Goal: Task Accomplishment & Management: Use online tool/utility

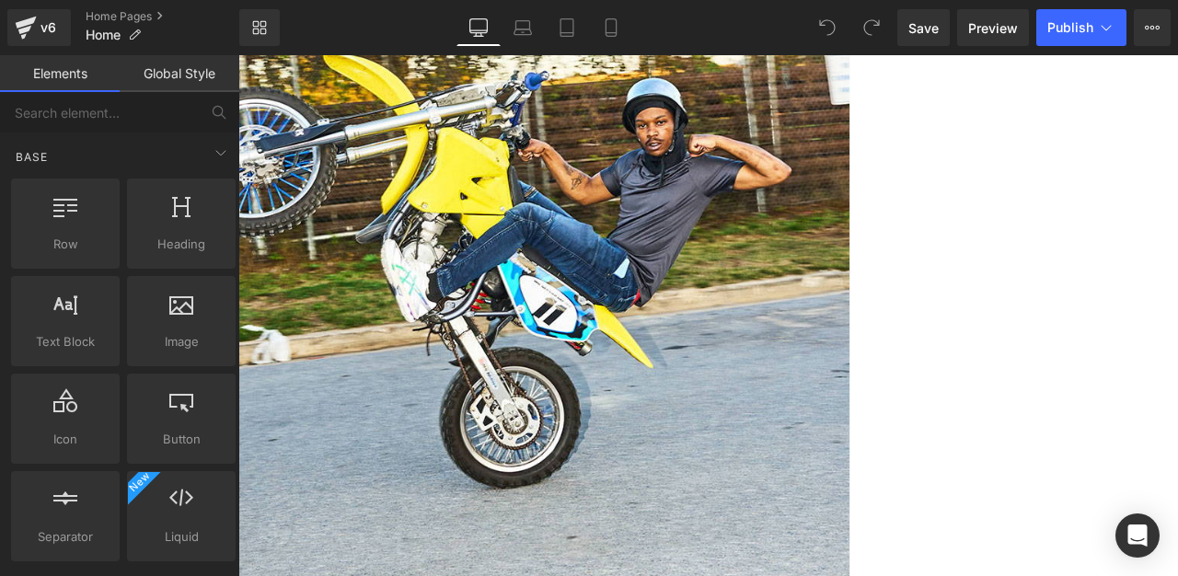
scroll to position [1030, 0]
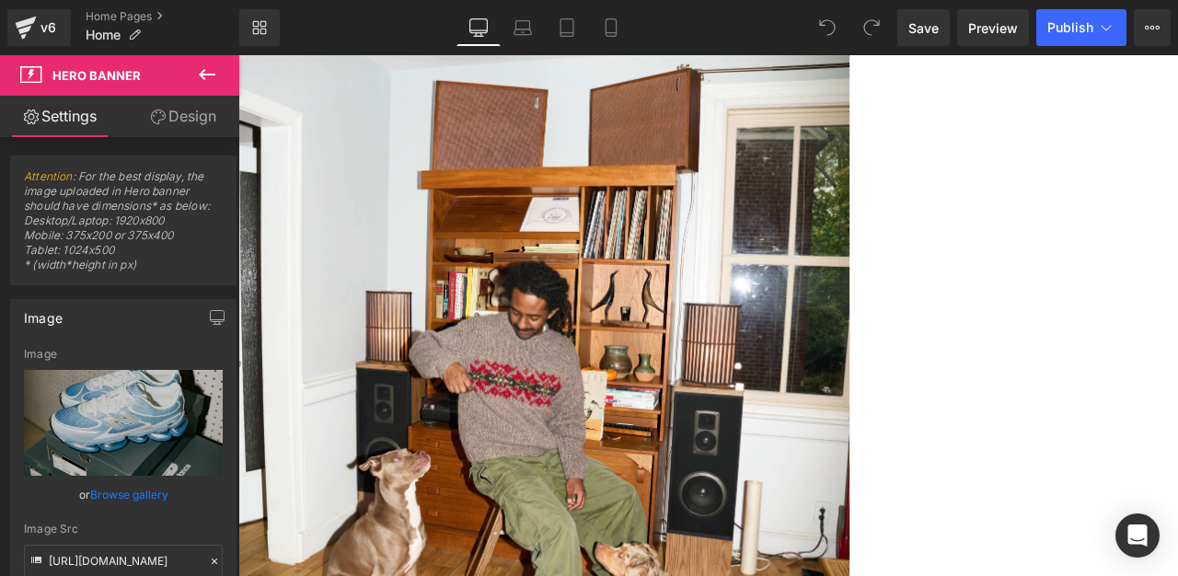
scroll to position [925, 0]
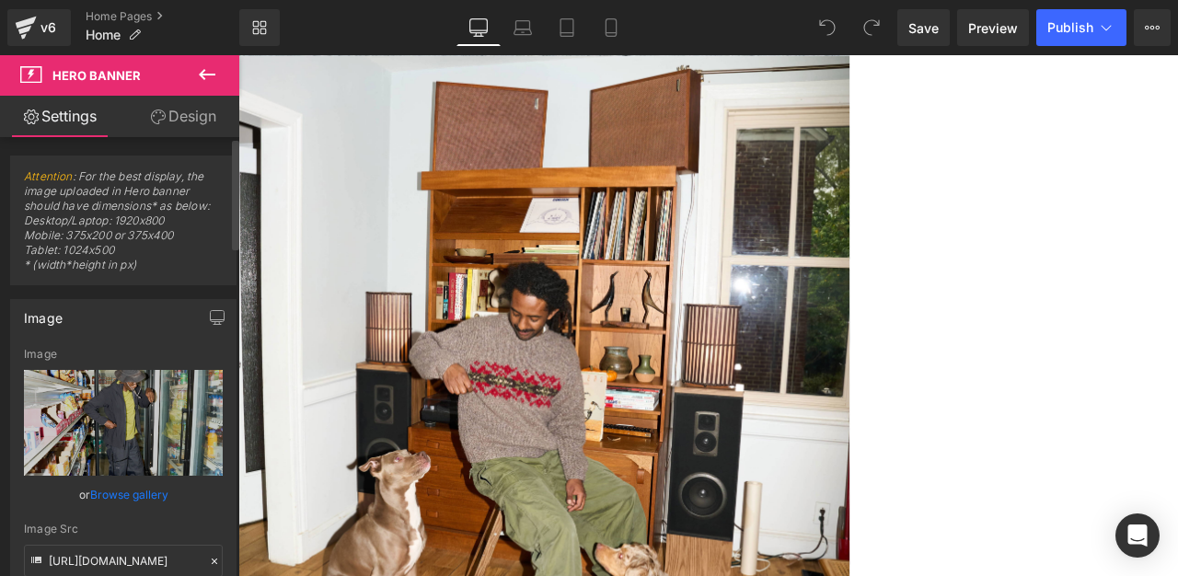
click at [130, 494] on link "Browse gallery" at bounding box center [129, 495] width 78 height 32
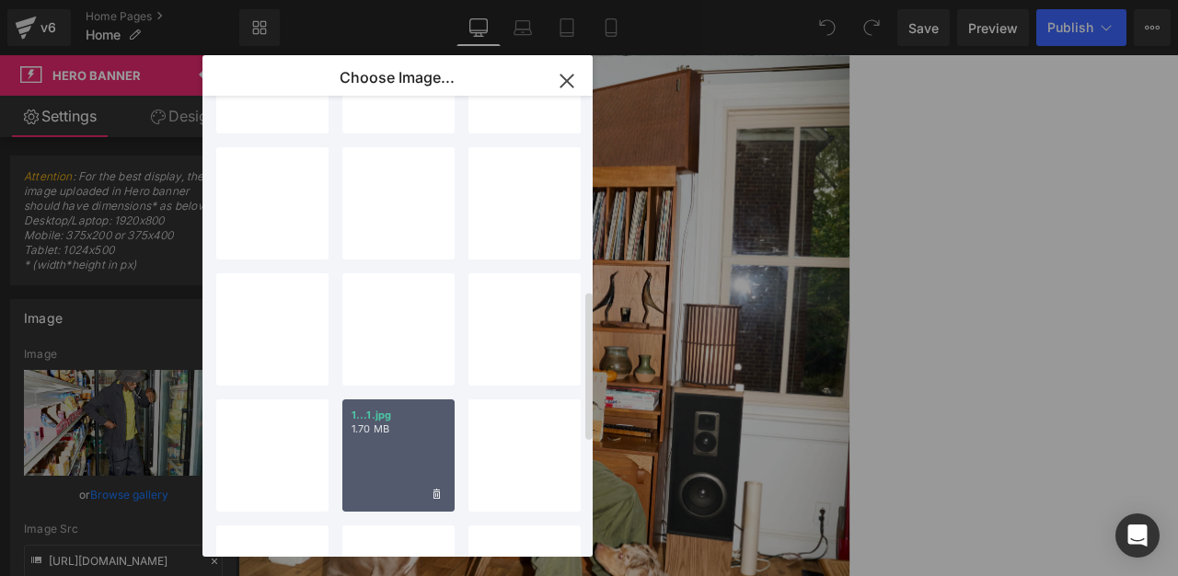
scroll to position [595, 0]
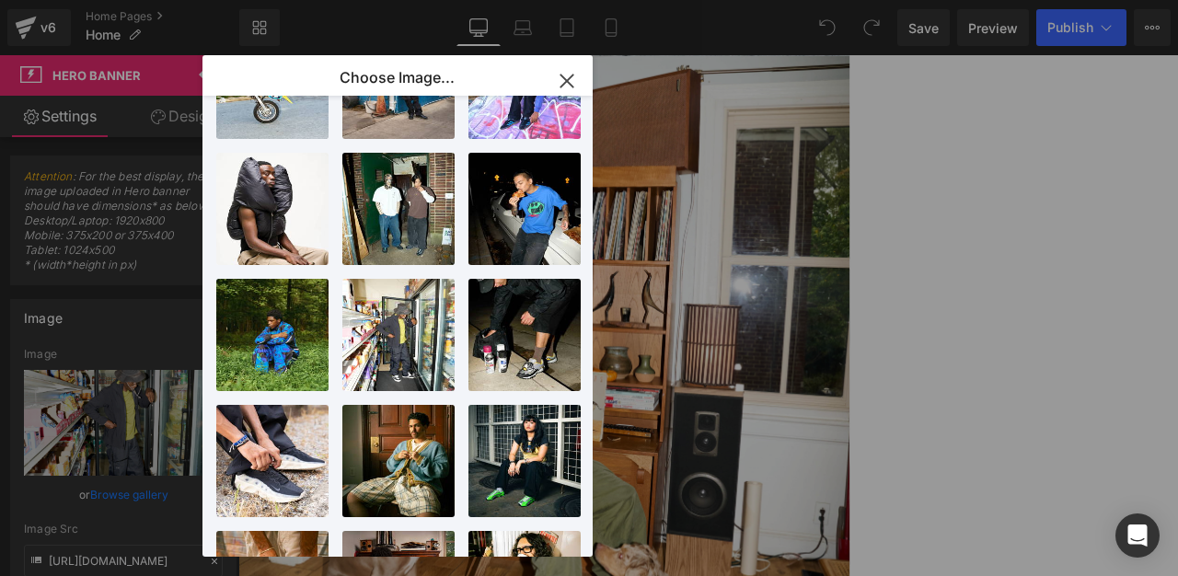
click at [573, 87] on icon "button" at bounding box center [567, 81] width 12 height 12
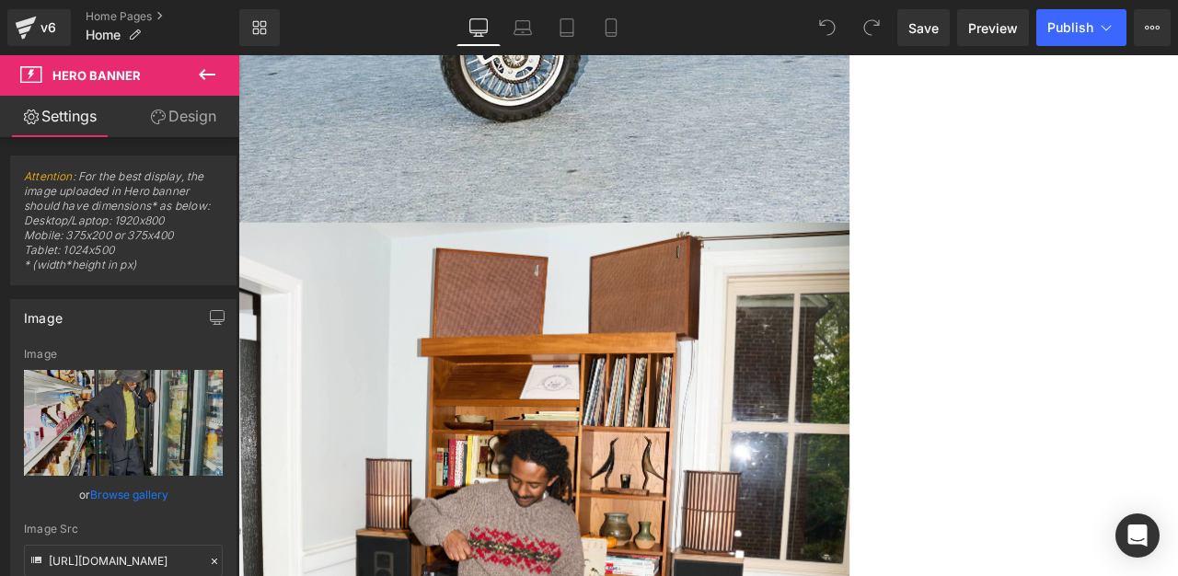
scroll to position [755, 0]
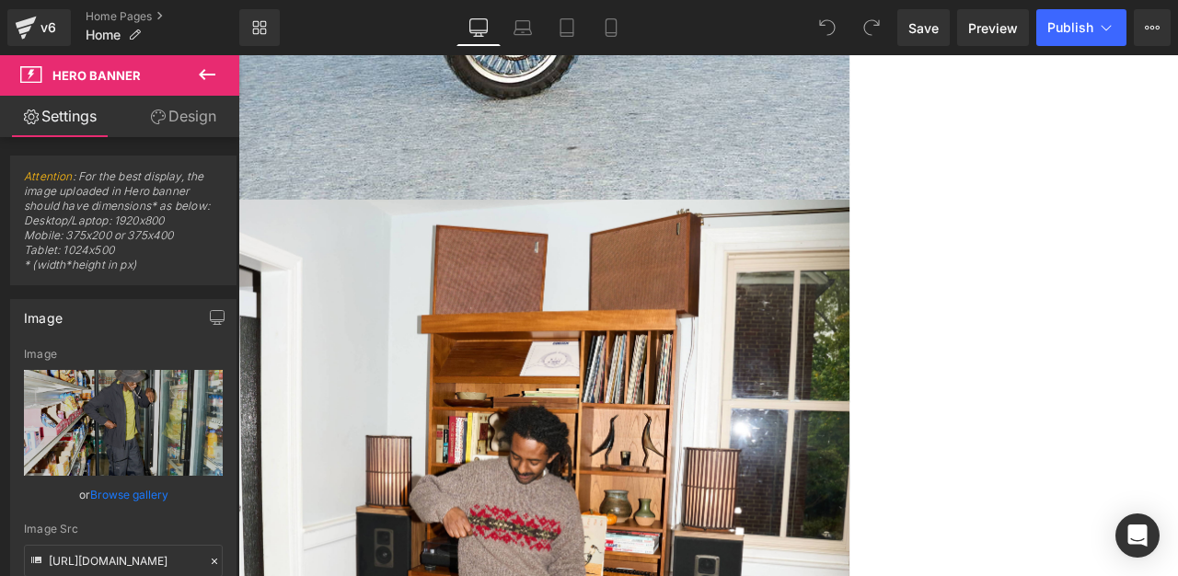
click at [123, 499] on link "Browse gallery" at bounding box center [129, 495] width 78 height 32
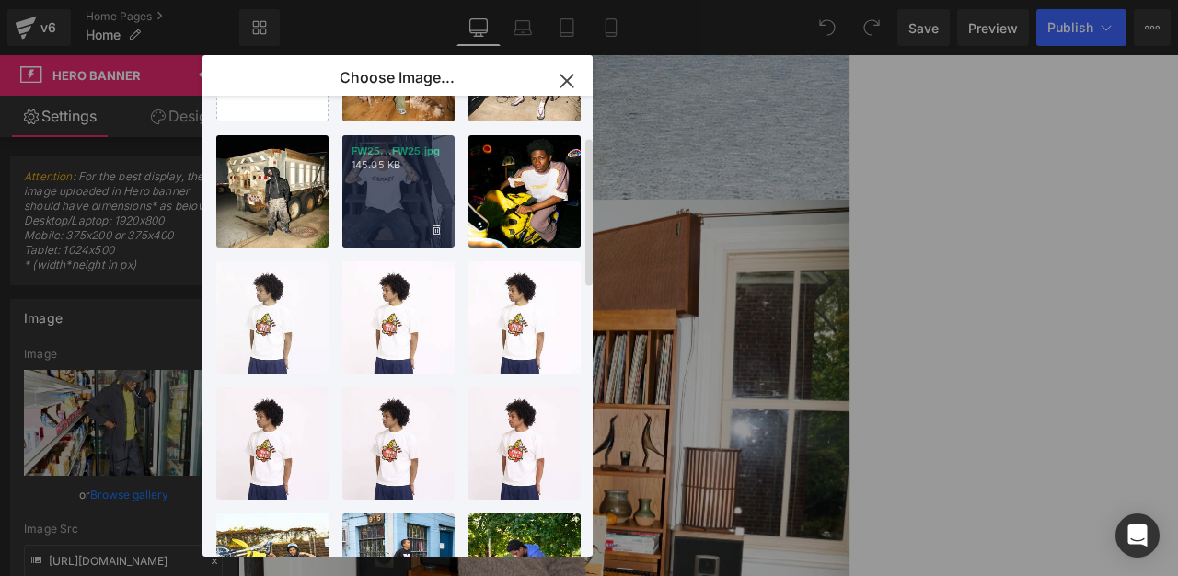
scroll to position [124, 0]
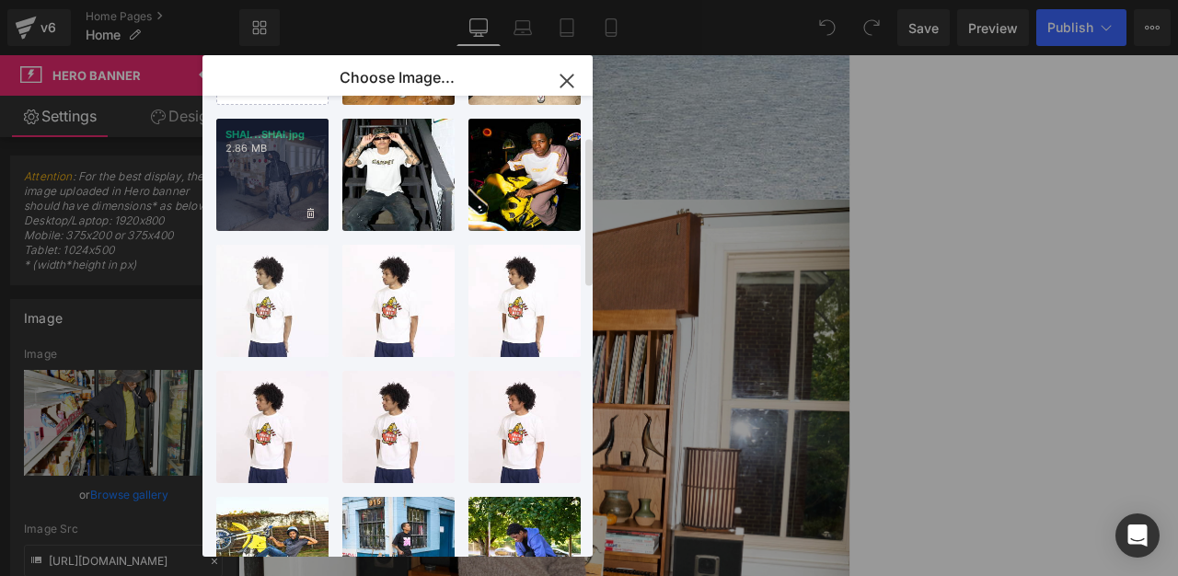
click at [261, 184] on div "SHAI...SHAI.jpg 2.86 MB" at bounding box center [272, 175] width 112 height 112
type input "[URL][DOMAIN_NAME]"
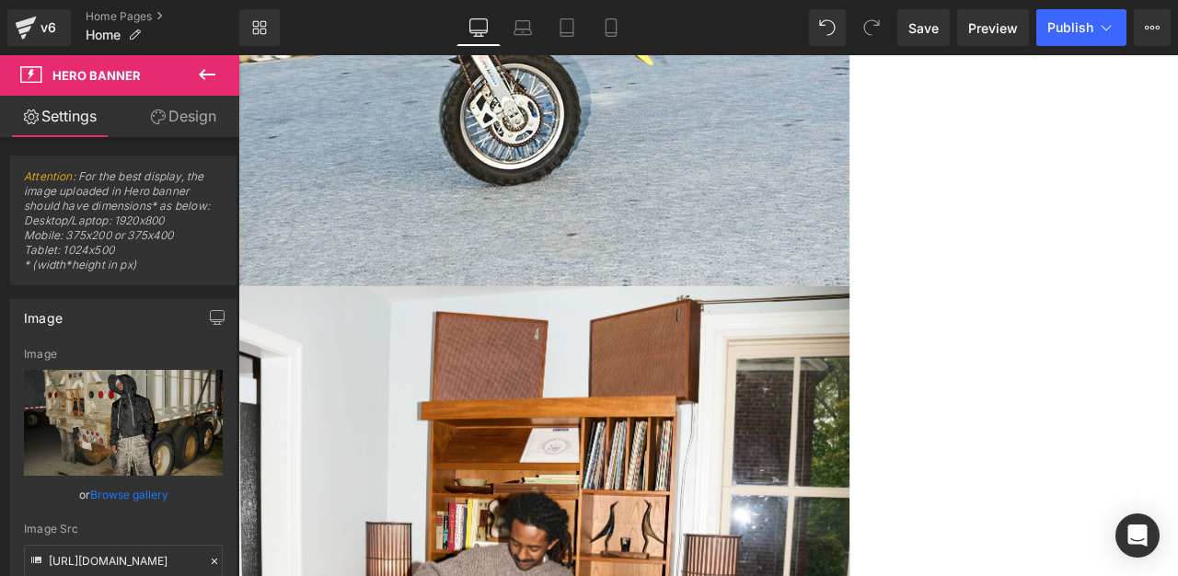
scroll to position [650, 0]
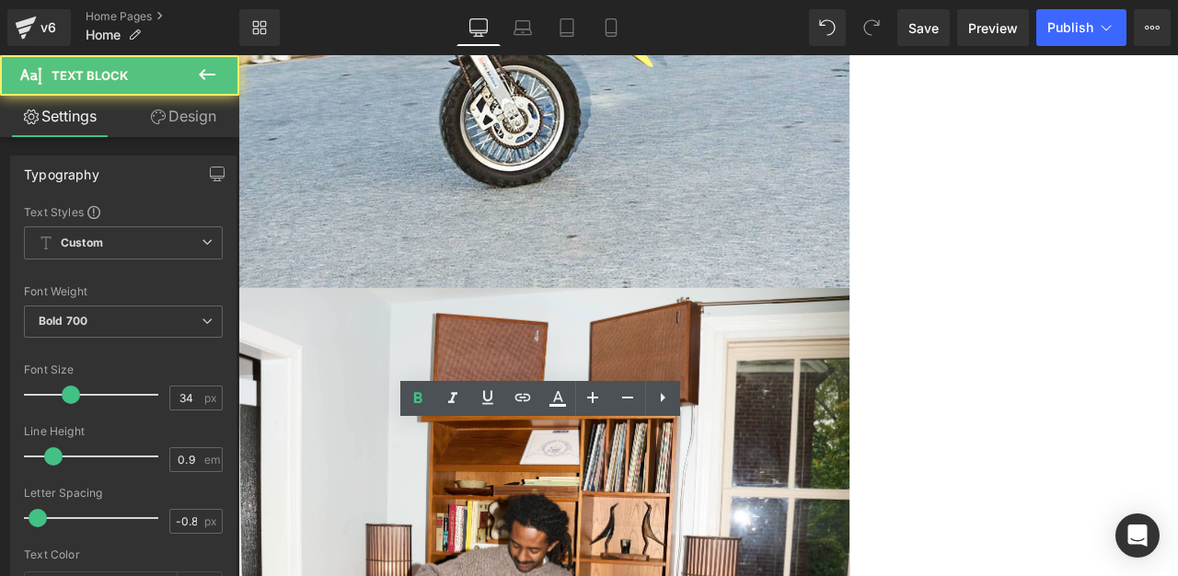
drag, startPoint x: 715, startPoint y: 514, endPoint x: 365, endPoint y: 462, distance: 354.5
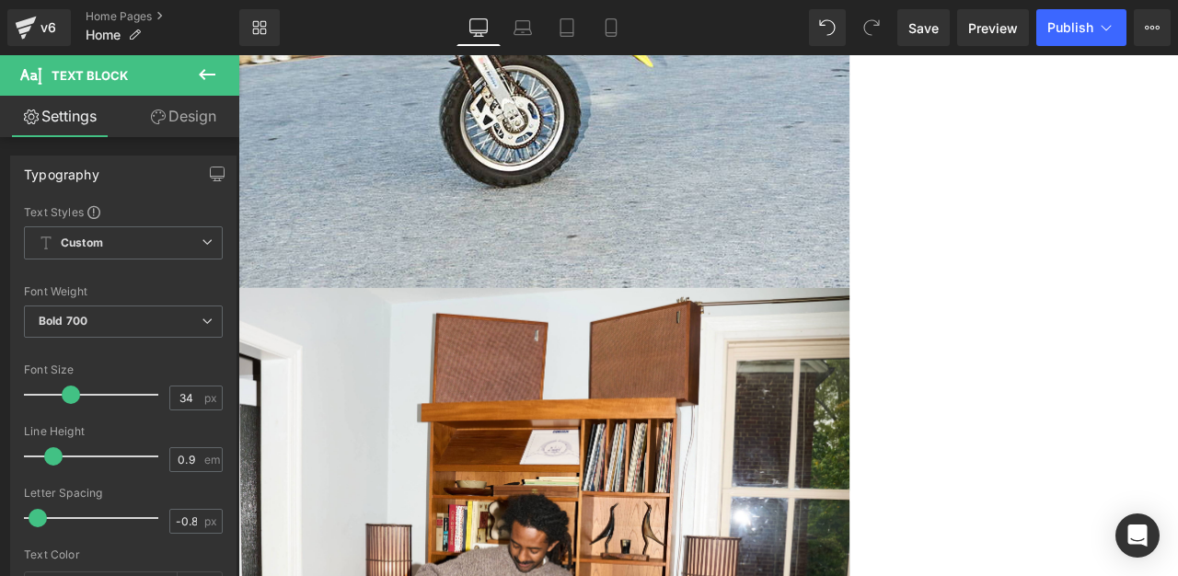
scroll to position [644, 0]
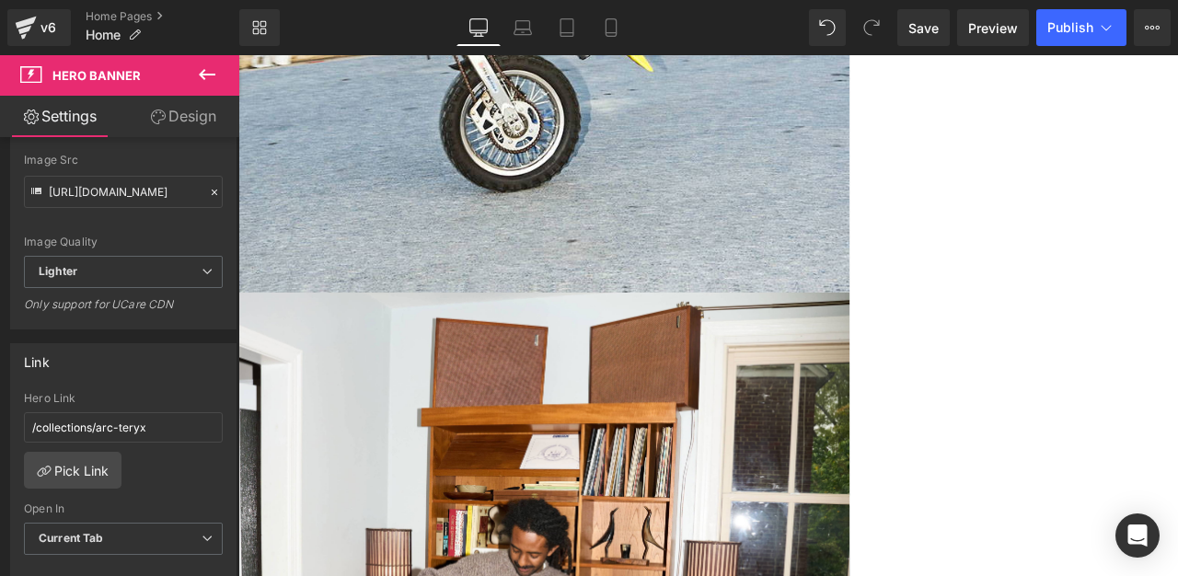
scroll to position [442, 0]
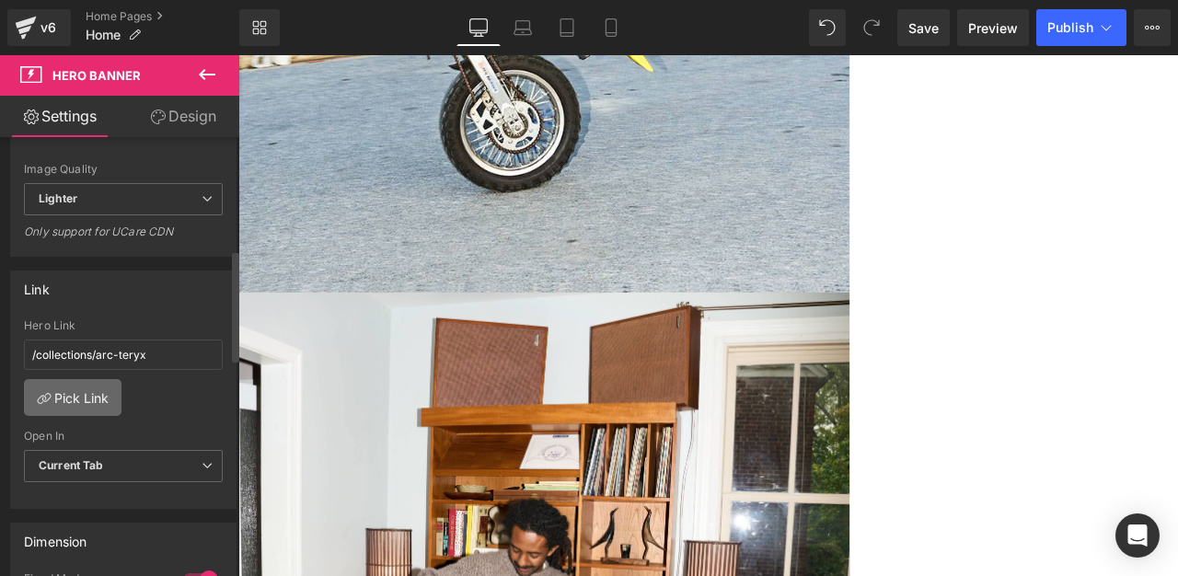
click at [101, 407] on link "Pick Link" at bounding box center [73, 397] width 98 height 37
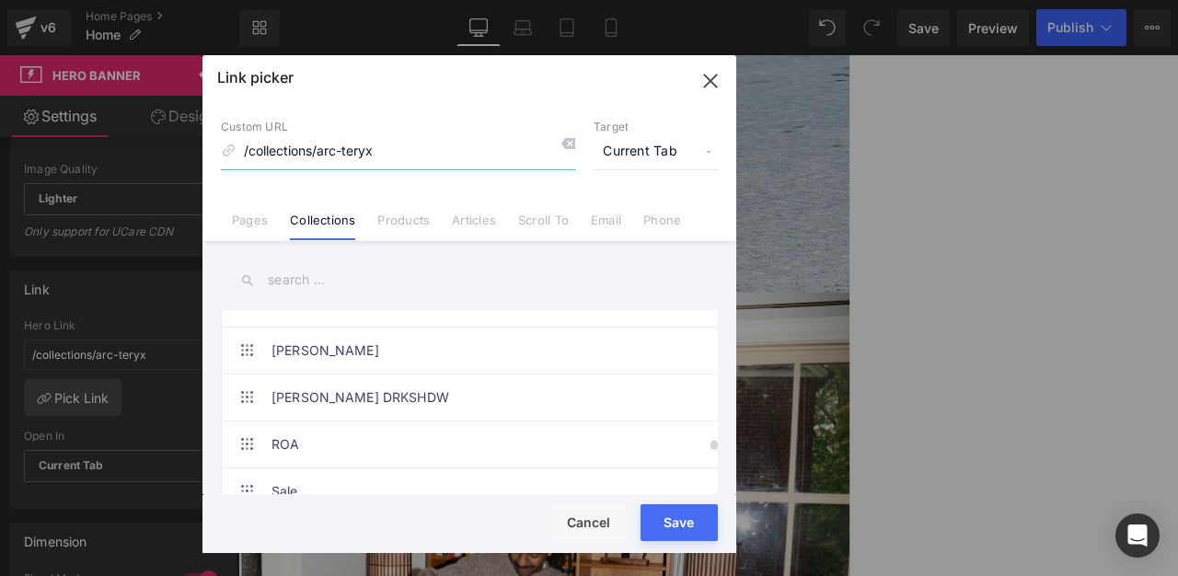
scroll to position [4417, 0]
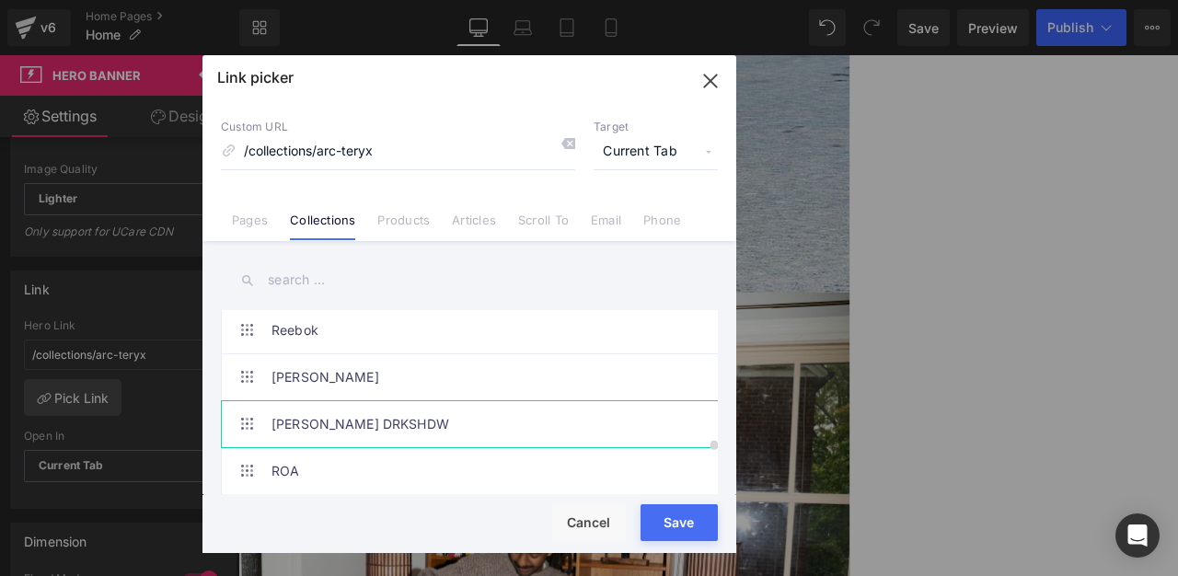
click at [434, 412] on link "[PERSON_NAME] DRKSHDW" at bounding box center [474, 424] width 405 height 46
type input "/collections/[PERSON_NAME]-drkshdw"
click at [673, 522] on button "Save" at bounding box center [679, 522] width 77 height 37
type input "/collections/[PERSON_NAME]-drkshdw"
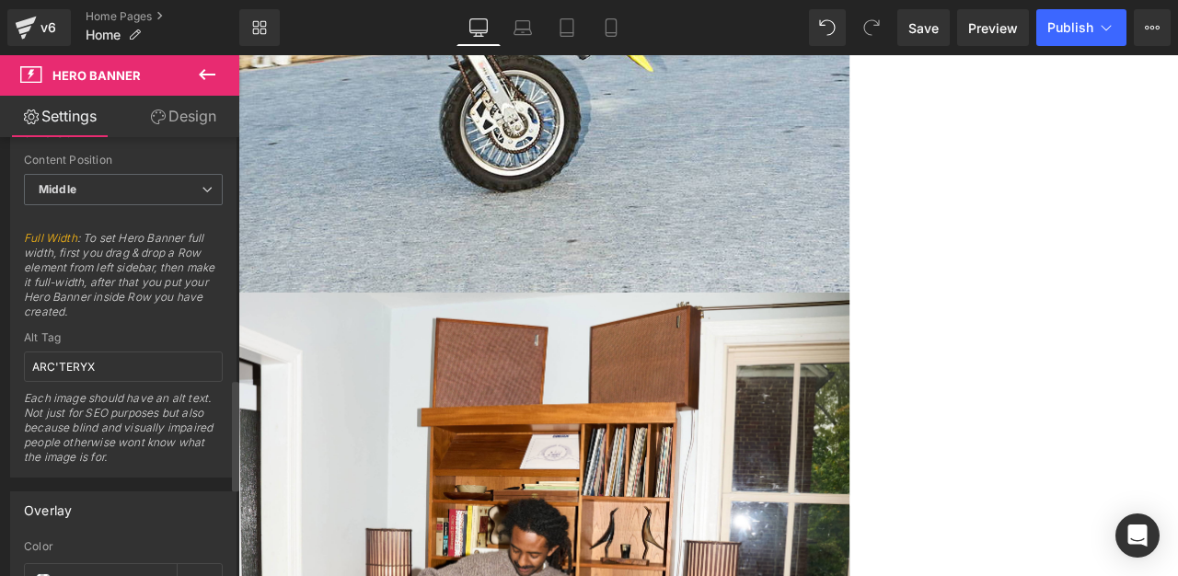
scroll to position [950, 0]
drag, startPoint x: 136, startPoint y: 363, endPoint x: 0, endPoint y: 323, distance: 141.9
click at [0, 330] on div "Dimension 1 Fixed Mode Display Hero Banner box based on background image dimens…" at bounding box center [124, 239] width 248 height 476
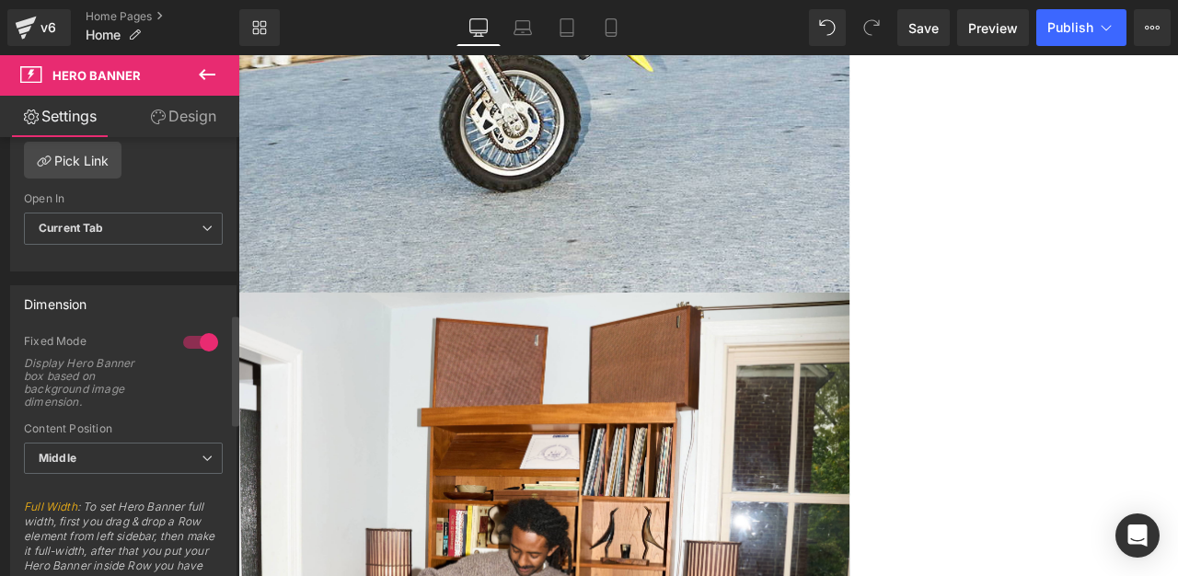
scroll to position [678, 0]
type input "[PERSON_NAME]"
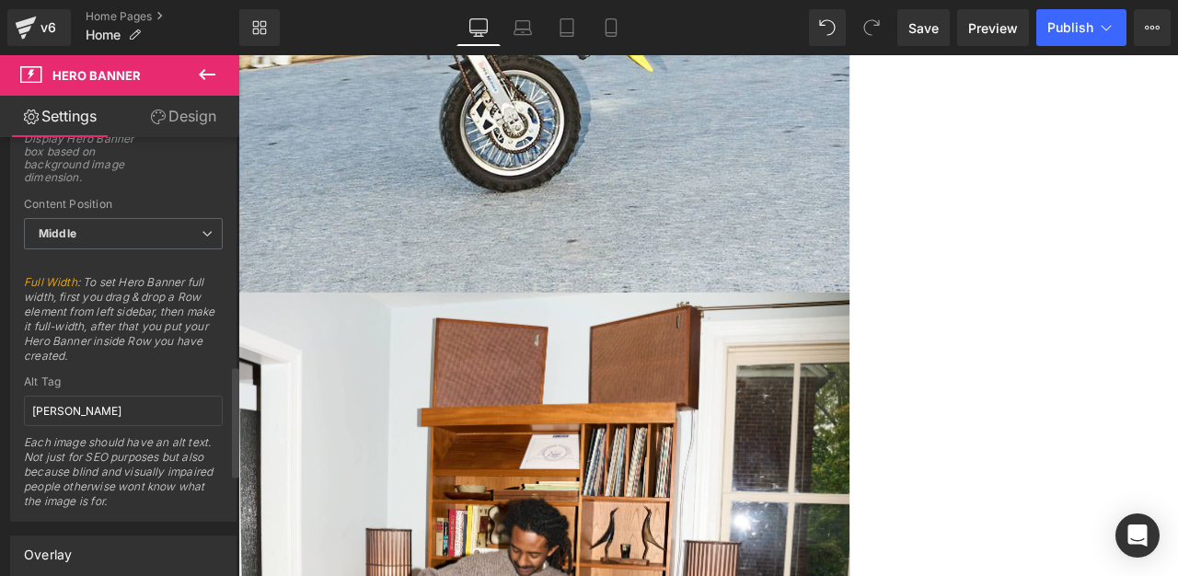
scroll to position [886, 0]
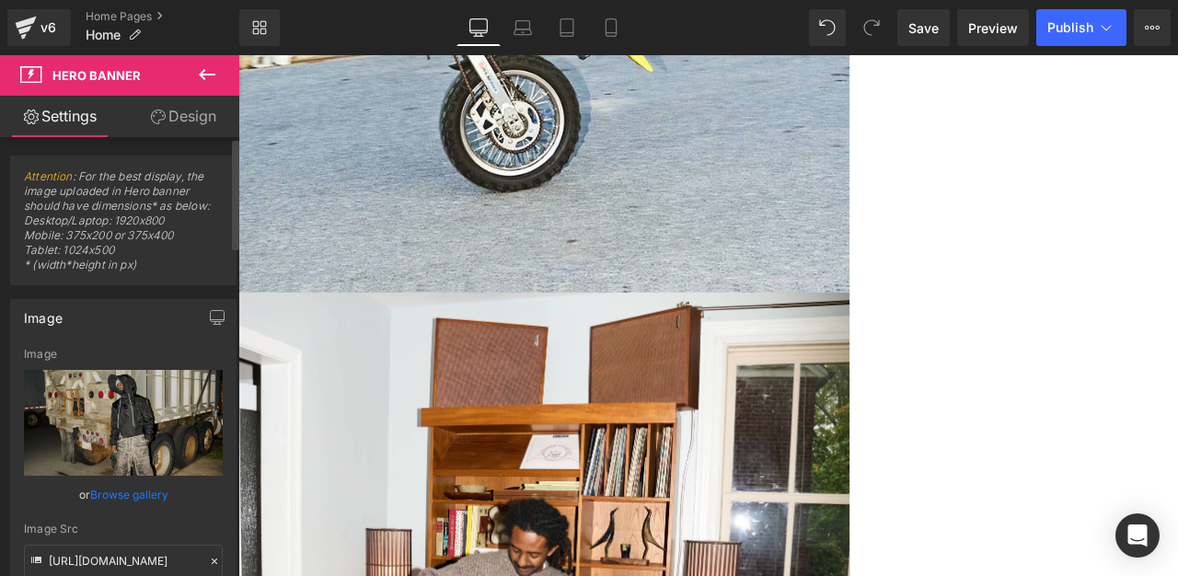
click at [144, 495] on link "Browse gallery" at bounding box center [129, 495] width 78 height 32
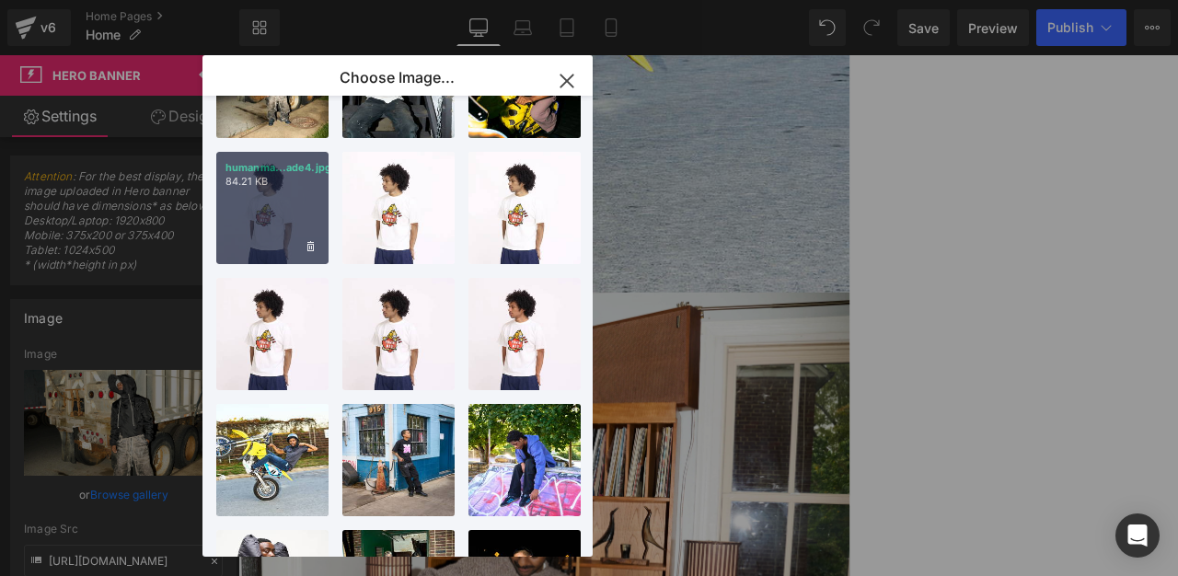
scroll to position [0, 0]
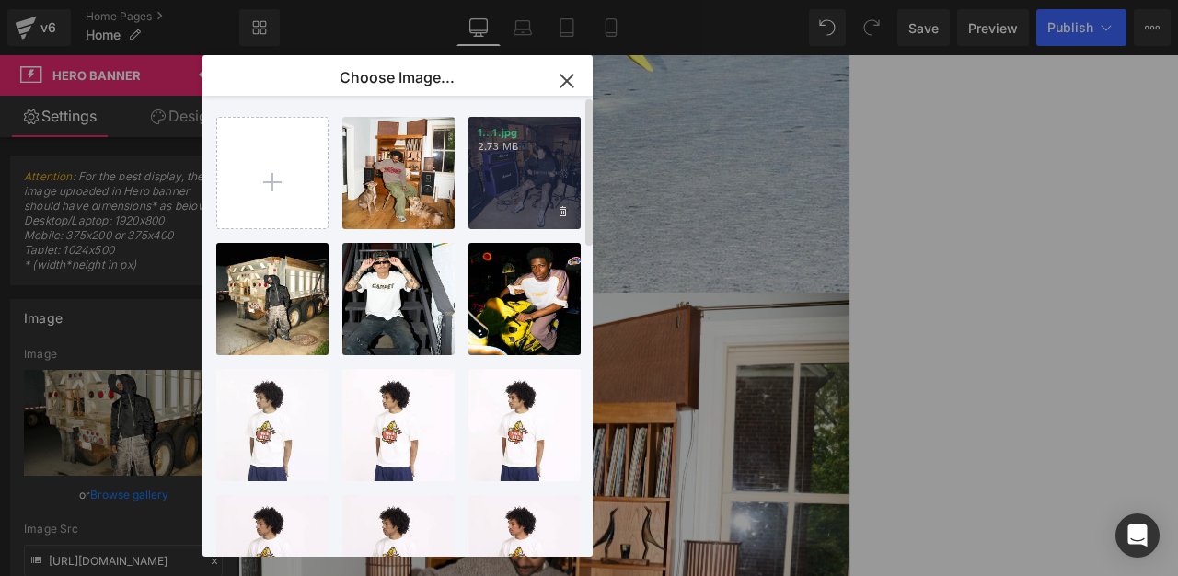
drag, startPoint x: 551, startPoint y: 169, endPoint x: 434, endPoint y: 130, distance: 124.3
click at [551, 169] on div "1...1.jpg 2.73 MB" at bounding box center [525, 173] width 112 height 112
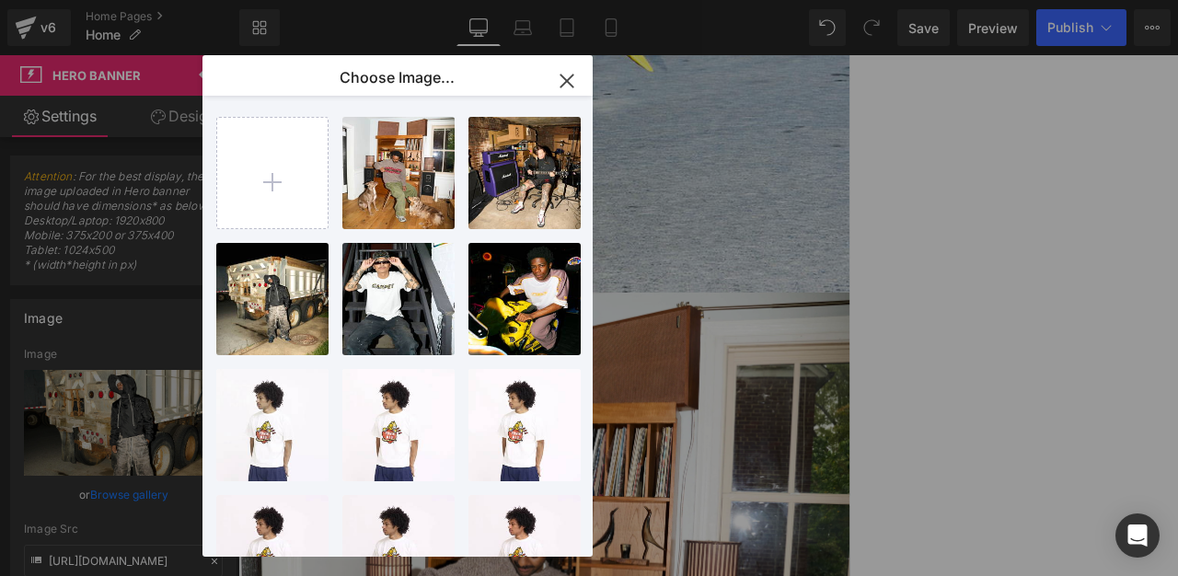
type input "[URL][DOMAIN_NAME]"
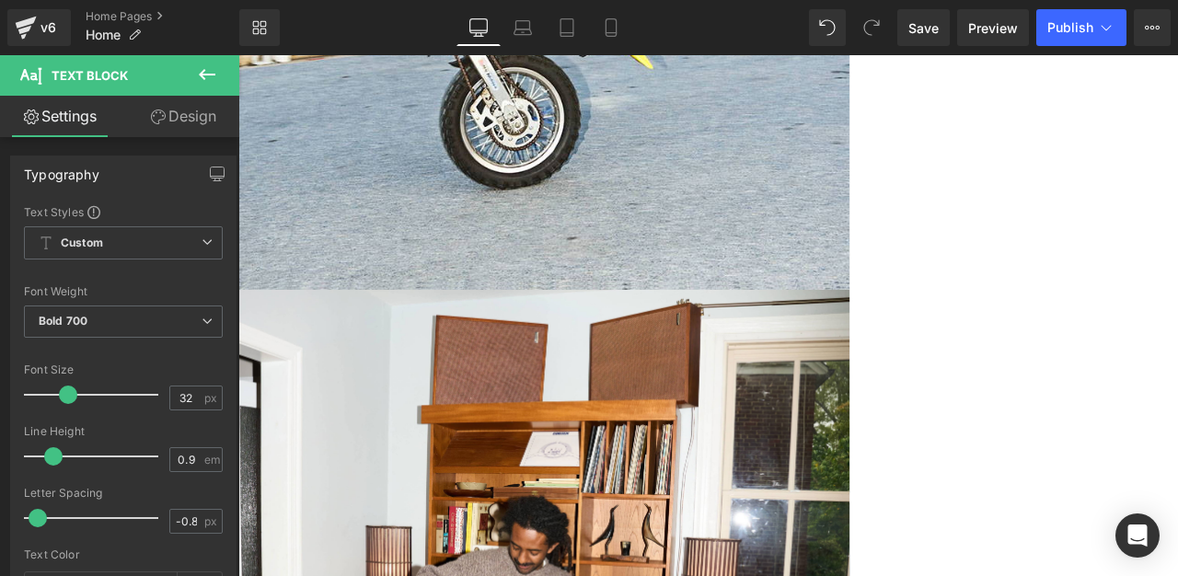
scroll to position [644, 0]
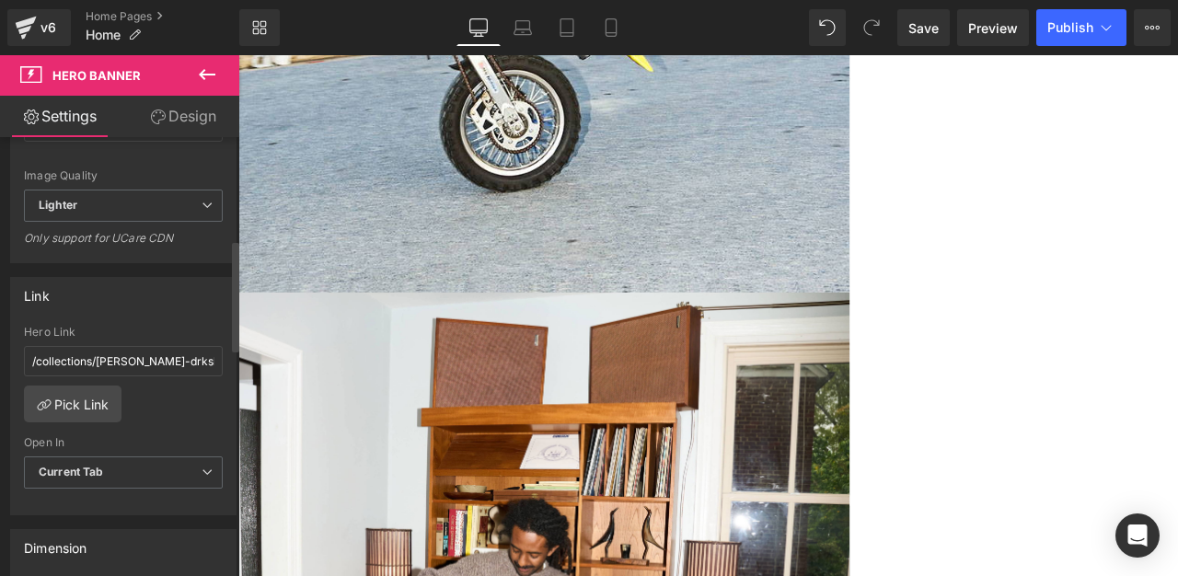
scroll to position [442, 0]
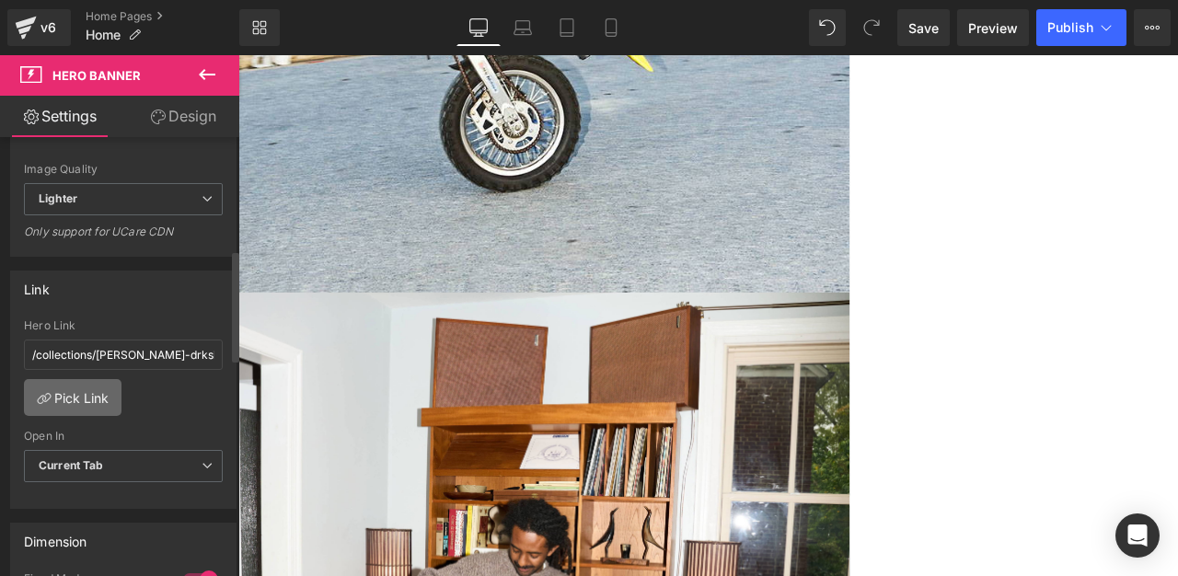
click at [73, 394] on link "Pick Link" at bounding box center [73, 397] width 98 height 37
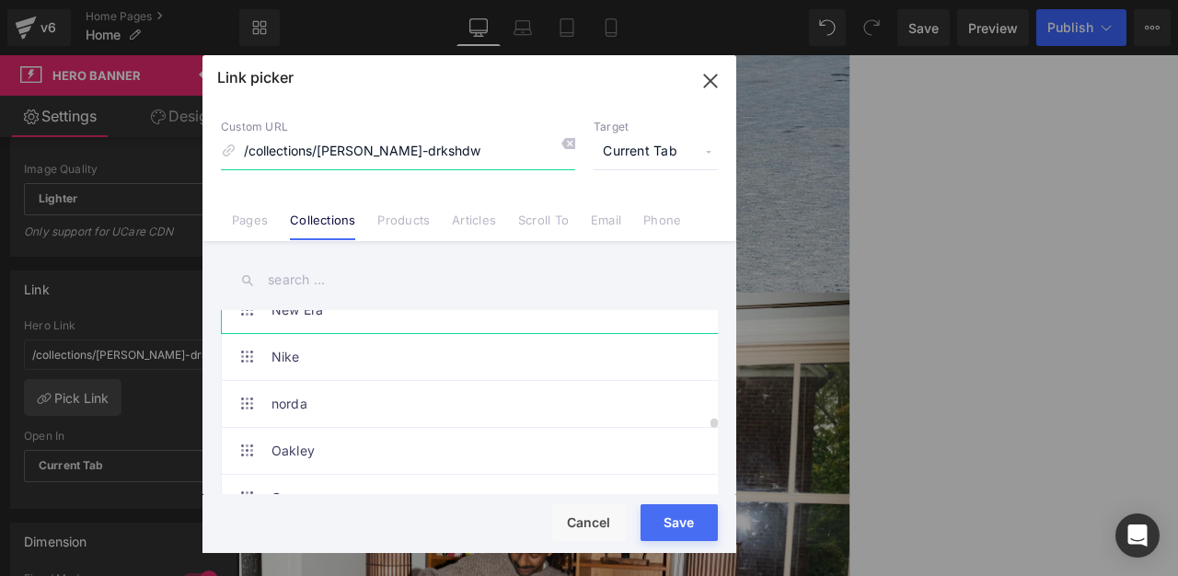
scroll to position [3643, 0]
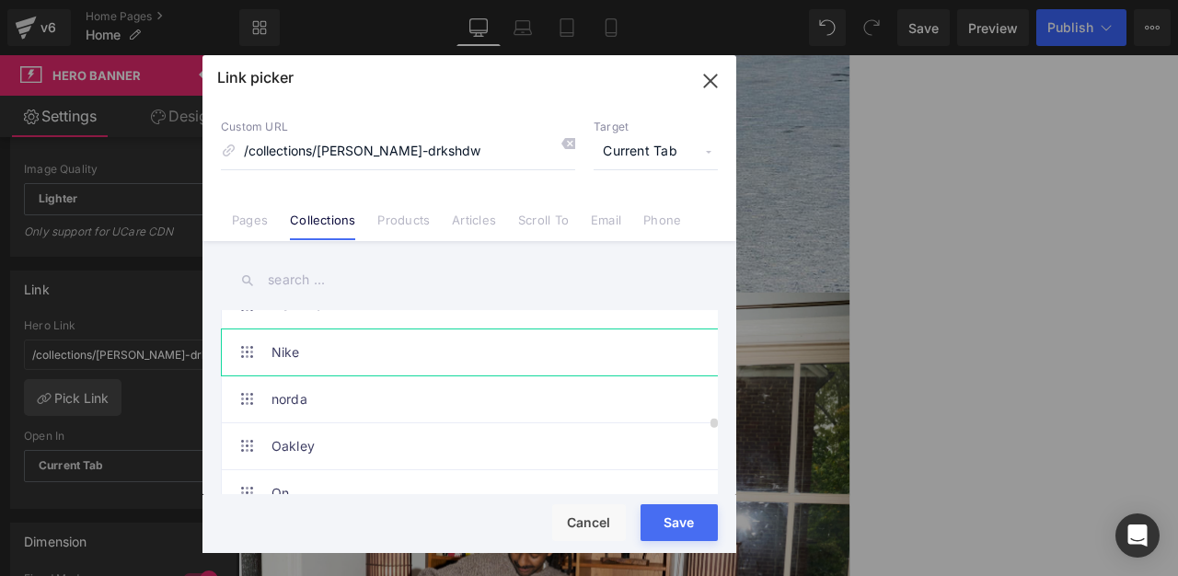
click at [314, 362] on link "Nike" at bounding box center [474, 353] width 405 height 46
type input "/collections/nike"
drag, startPoint x: 662, startPoint y: 513, endPoint x: 514, endPoint y: 544, distance: 151.5
click at [662, 513] on button "Save" at bounding box center [679, 522] width 77 height 37
type input "/collections/nike"
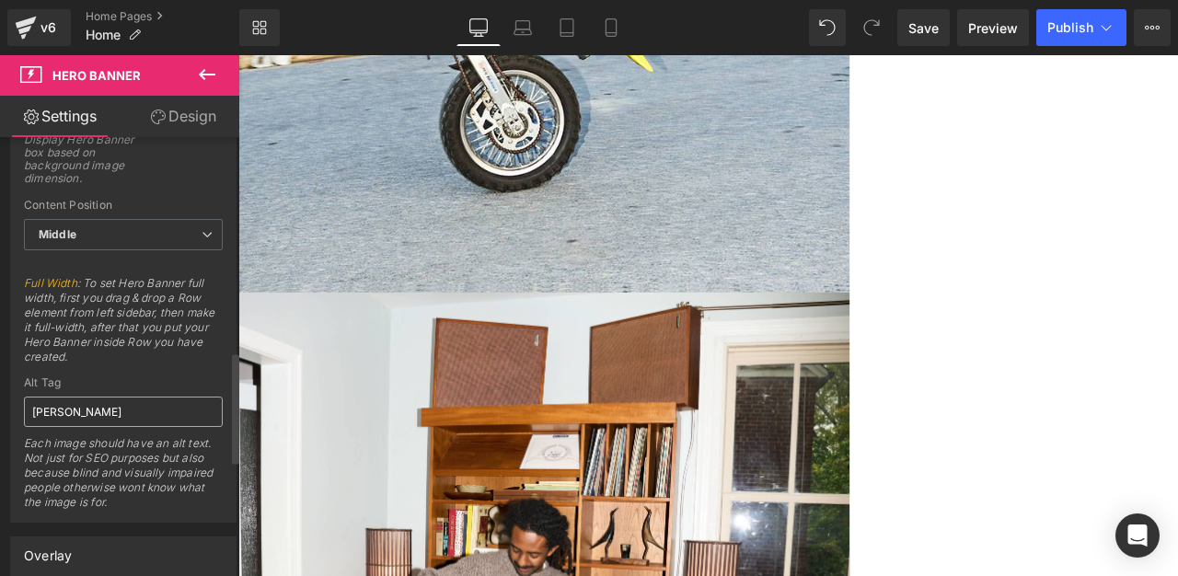
scroll to position [908, 0]
drag, startPoint x: 148, startPoint y: 404, endPoint x: 0, endPoint y: 344, distance: 159.8
click at [0, 344] on div "Dimension 1 Fixed Mode Display Hero Banner box based on background image dimens…" at bounding box center [124, 281] width 248 height 476
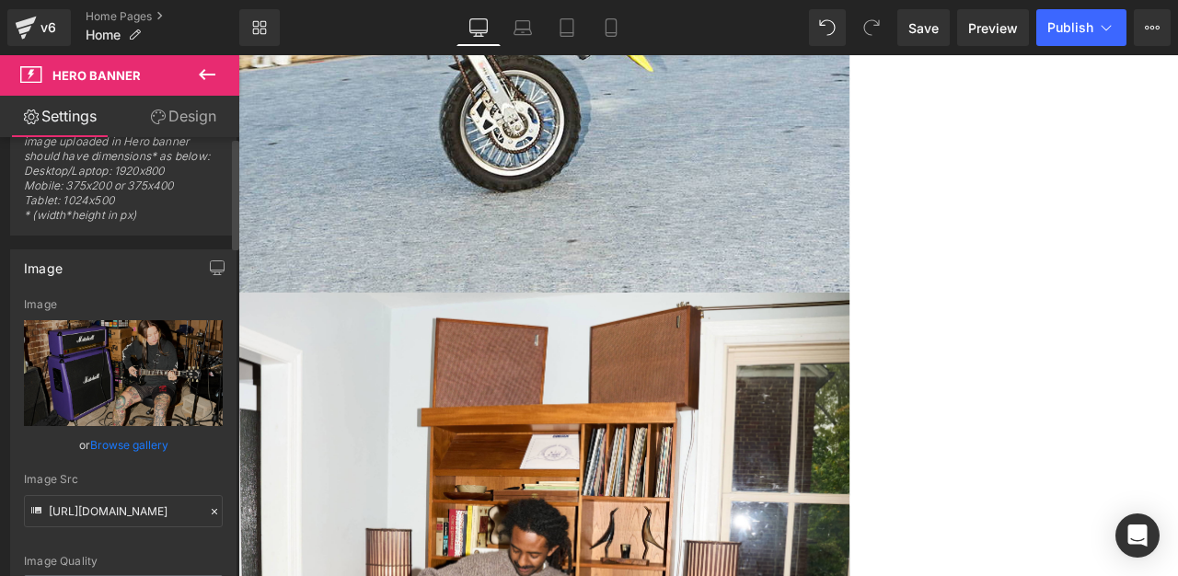
scroll to position [0, 0]
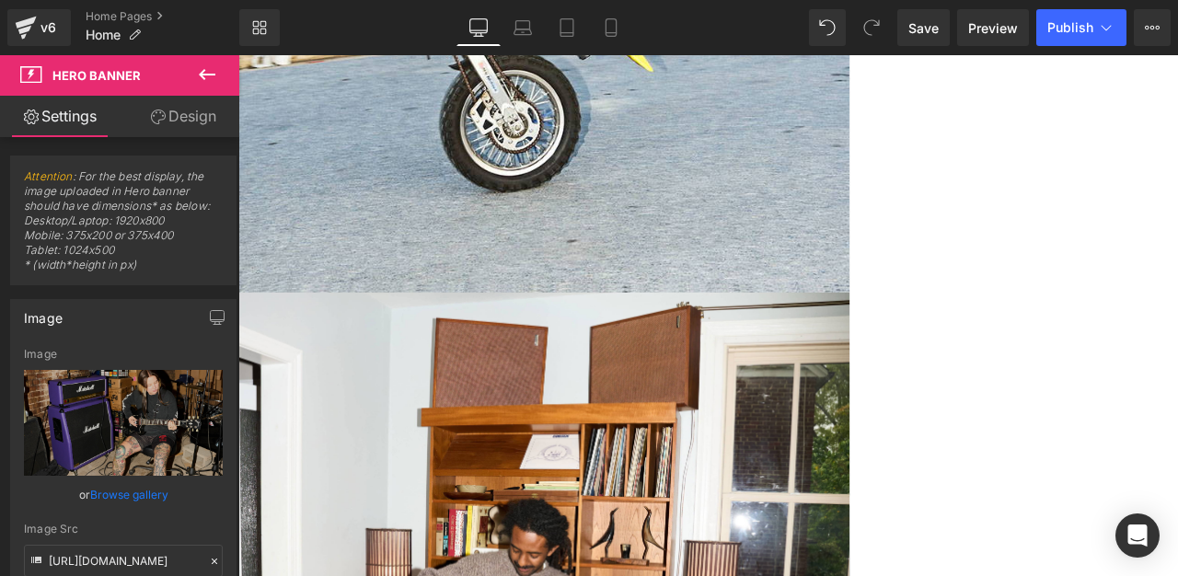
type input "NIKE"
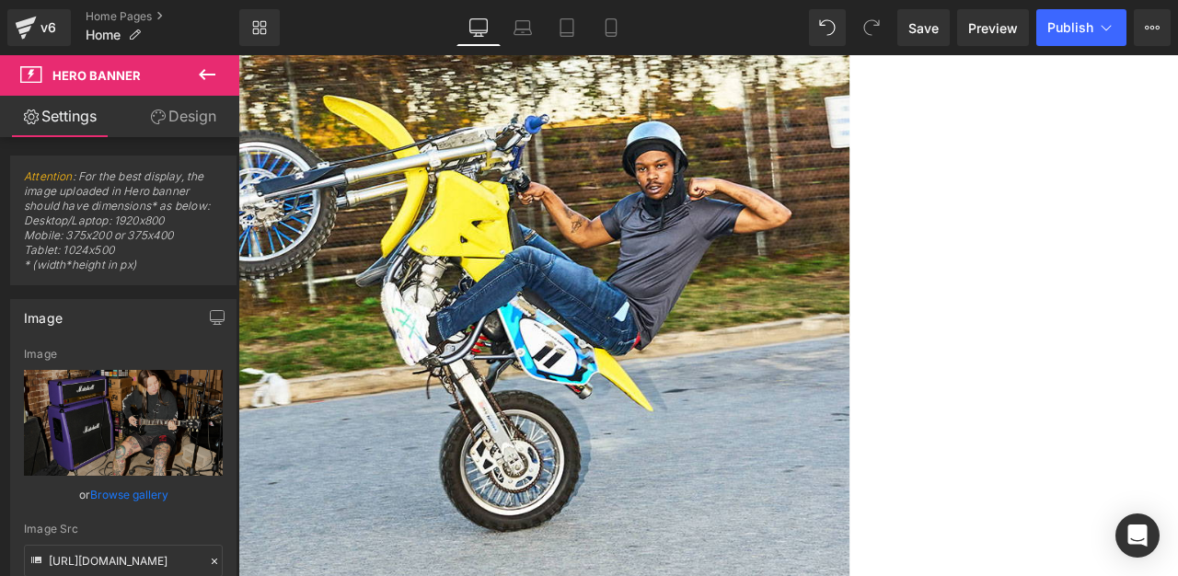
scroll to position [211, 0]
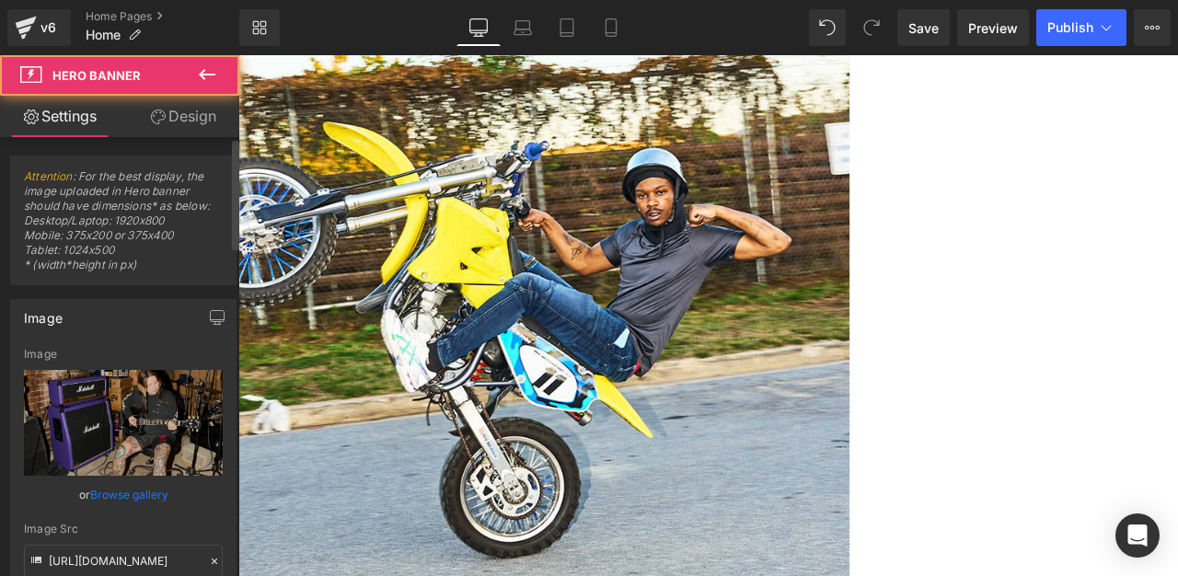
click at [113, 490] on link "Browse gallery" at bounding box center [129, 495] width 78 height 32
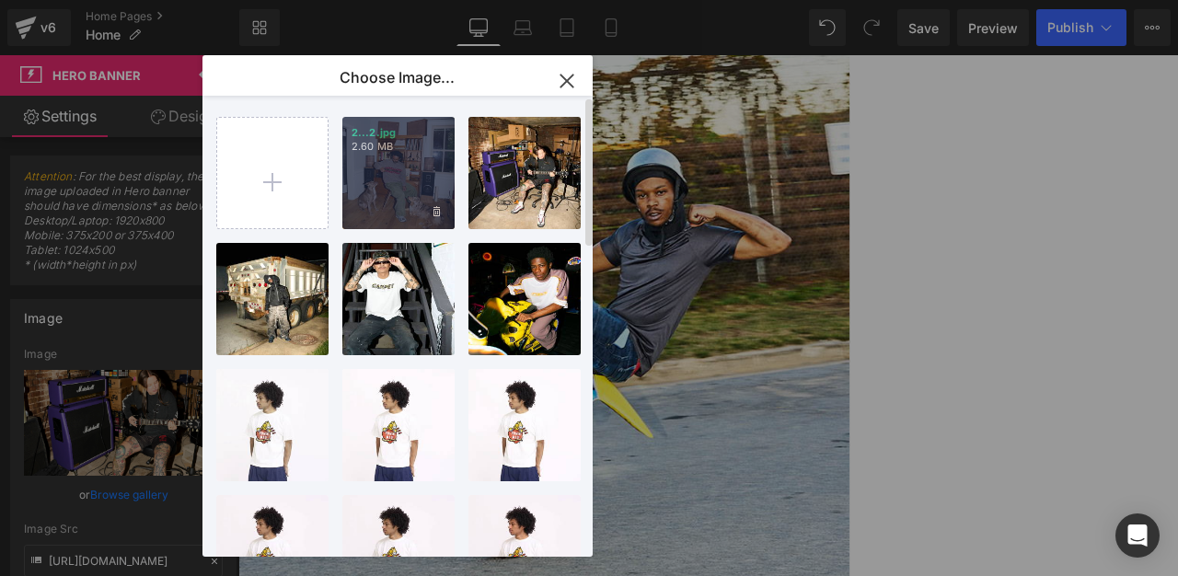
drag, startPoint x: 383, startPoint y: 182, endPoint x: 171, endPoint y: 150, distance: 214.2
click at [383, 182] on div "2...2.jpg 2.60 MB" at bounding box center [398, 173] width 112 height 112
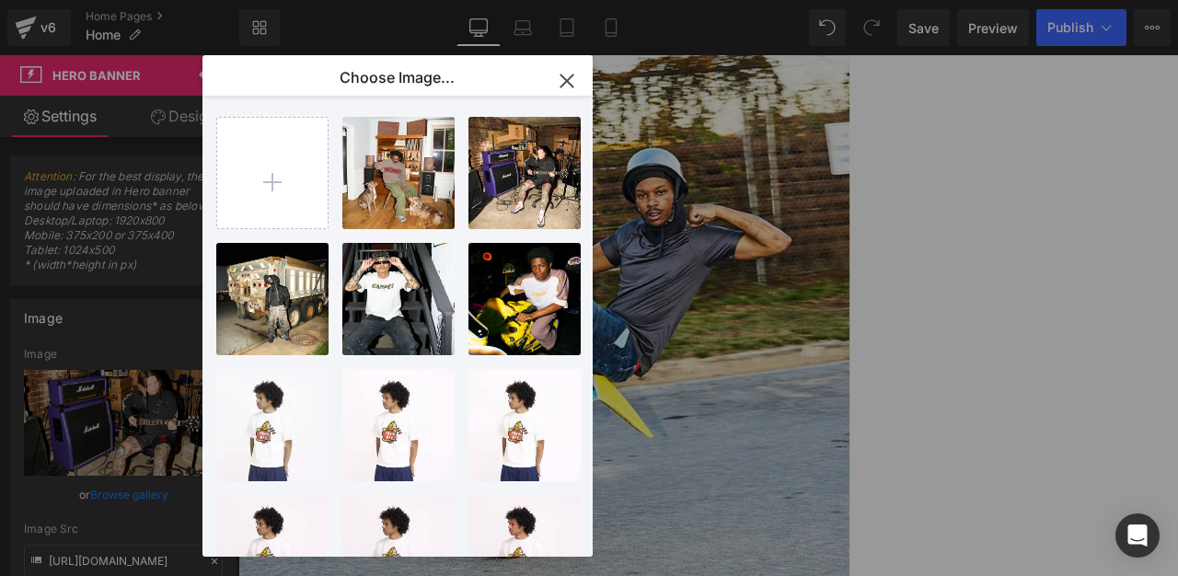
type input "[URL][DOMAIN_NAME]"
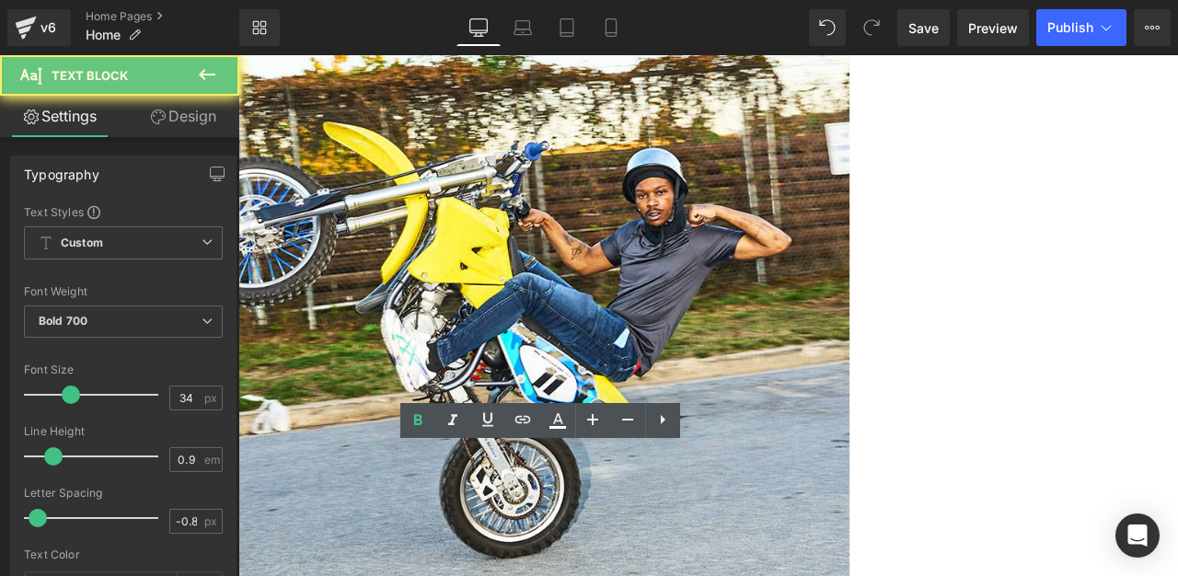
drag, startPoint x: 712, startPoint y: 565, endPoint x: 464, endPoint y: 471, distance: 264.8
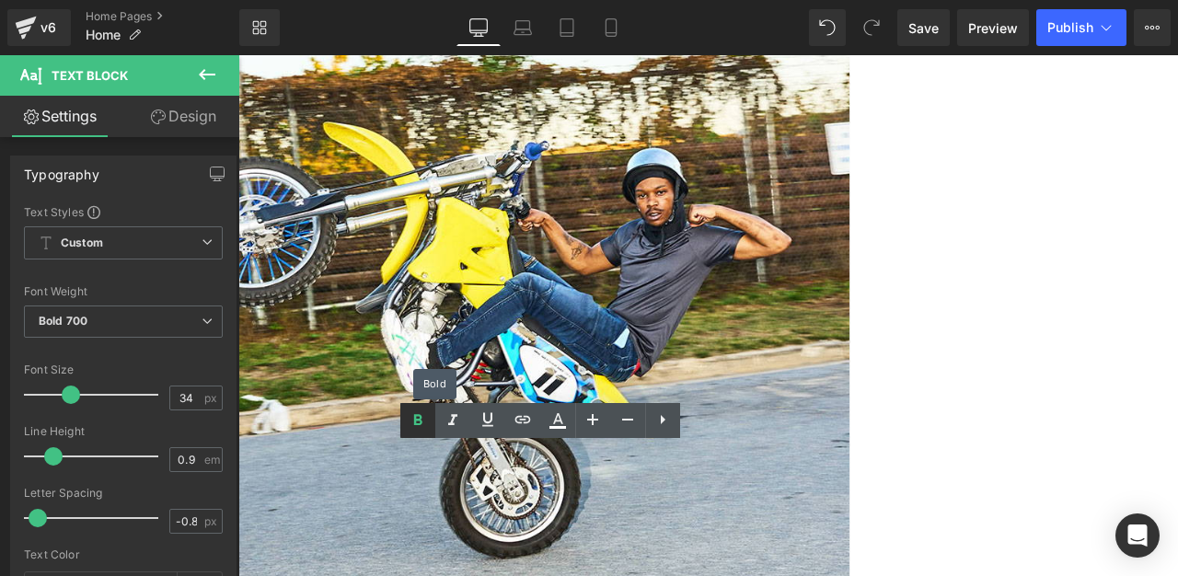
scroll to position [216, 0]
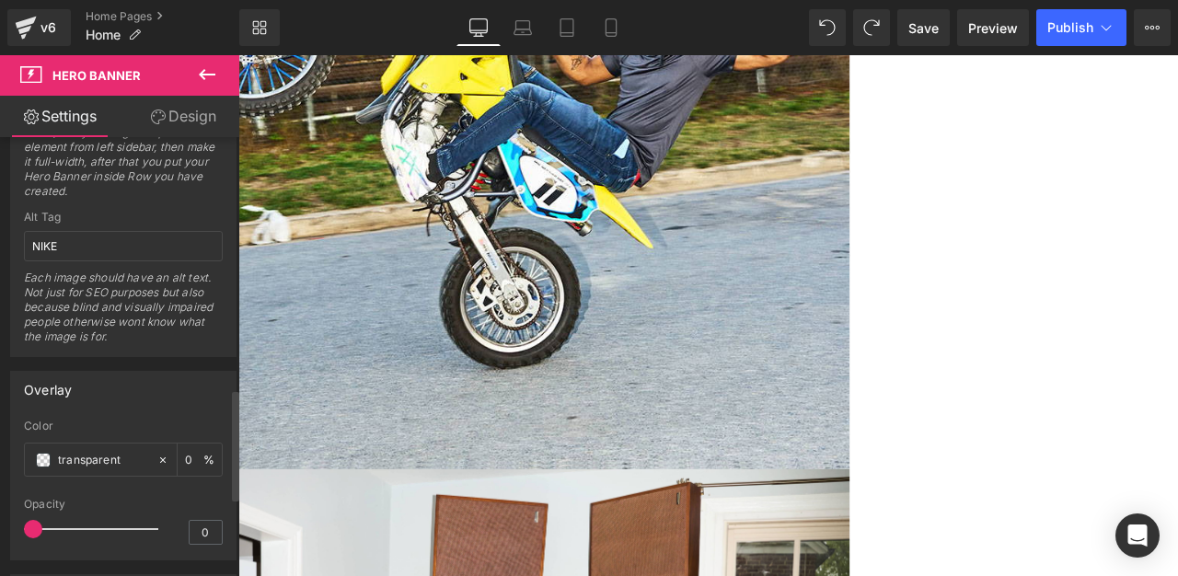
scroll to position [1098, 0]
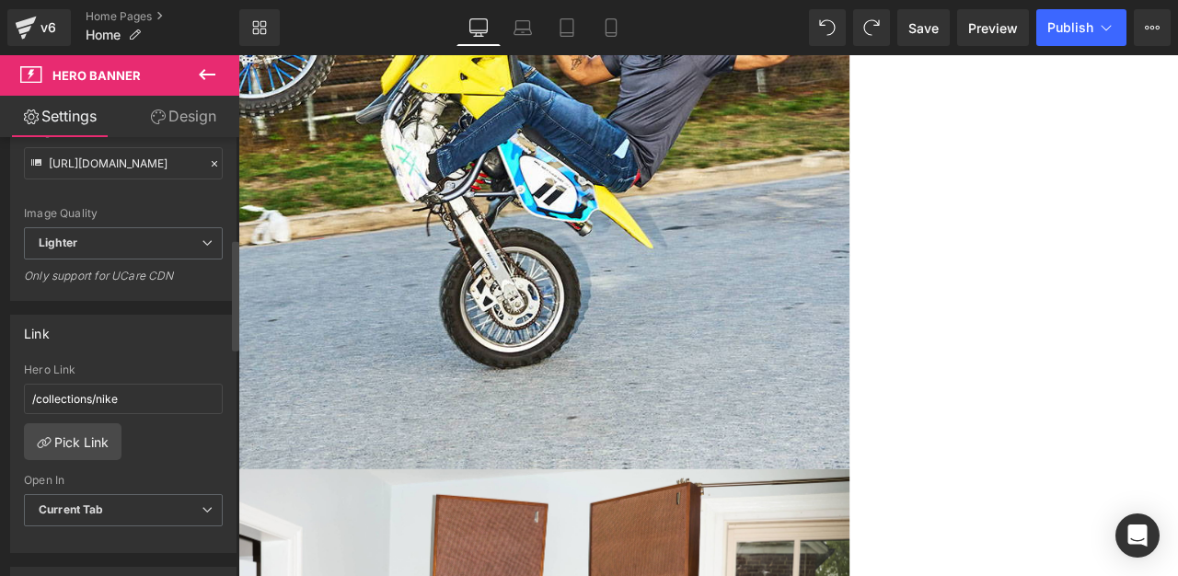
scroll to position [401, 0]
click at [84, 444] on link "Pick Link" at bounding box center [73, 438] width 98 height 37
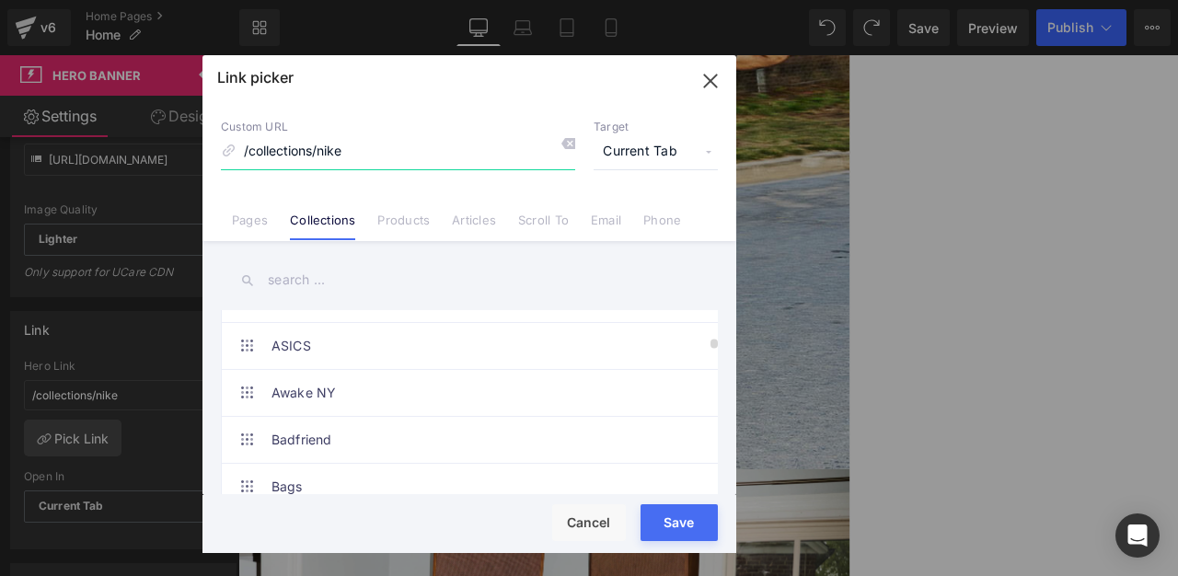
scroll to position [885, 0]
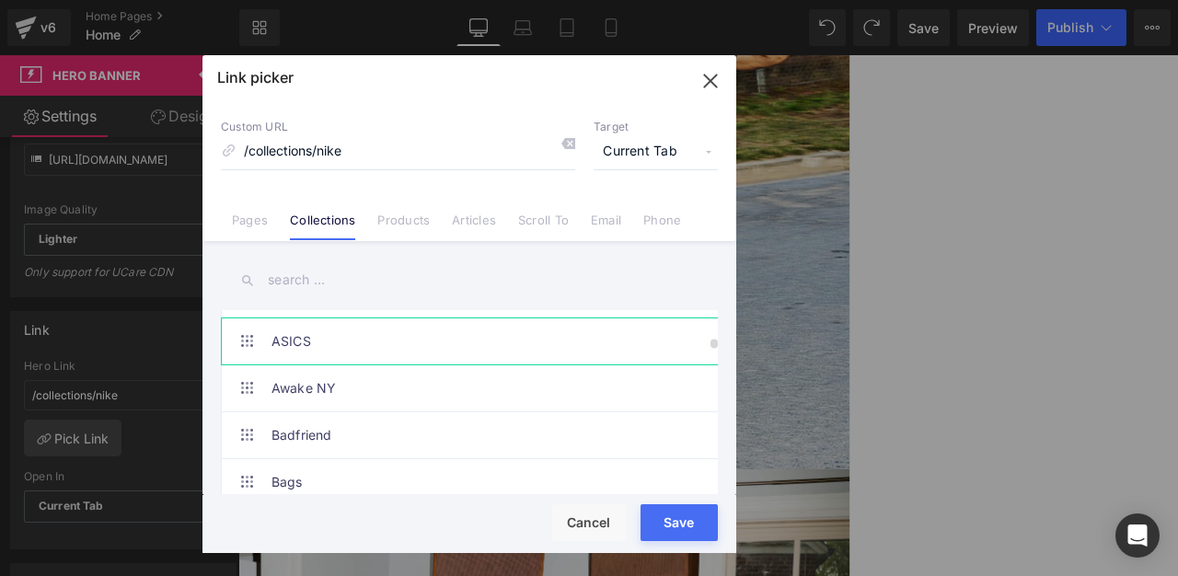
click at [379, 342] on link "ASICS" at bounding box center [474, 342] width 405 height 46
type input "/collections/asics"
drag, startPoint x: 675, startPoint y: 529, endPoint x: 517, endPoint y: 562, distance: 160.9
click at [675, 529] on button "Save" at bounding box center [679, 522] width 77 height 37
type input "/collections/asics"
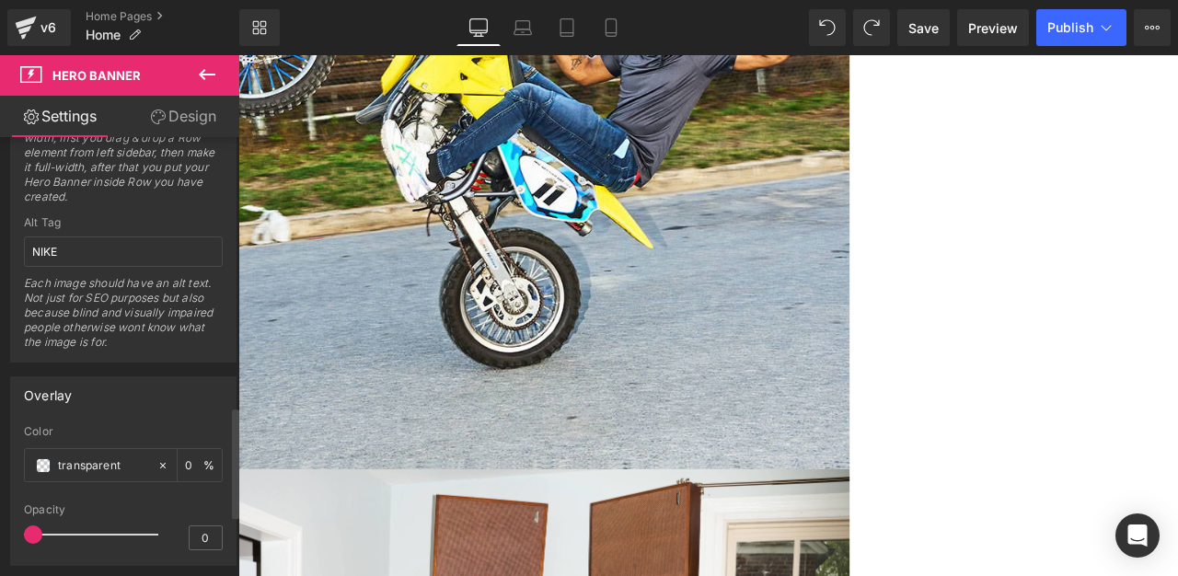
scroll to position [1067, 0]
drag, startPoint x: 94, startPoint y: 247, endPoint x: 0, endPoint y: 184, distance: 112.8
click at [0, 184] on div "Dimension 1 Fixed Mode Display Hero Banner box based on background image dimens…" at bounding box center [124, 122] width 248 height 476
type input "ASICS"
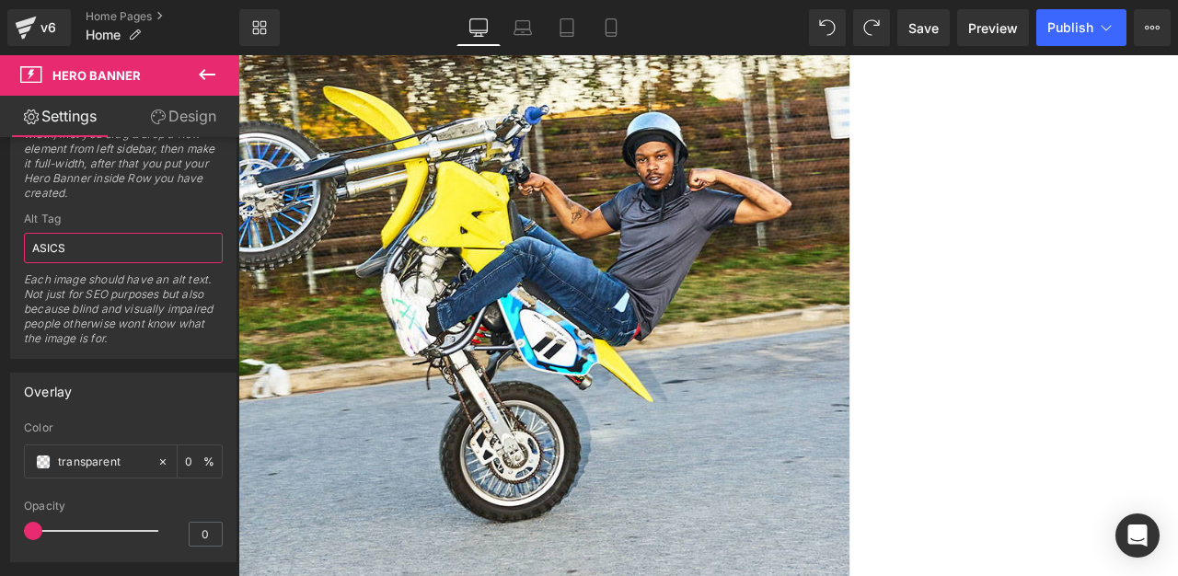
scroll to position [169, 0]
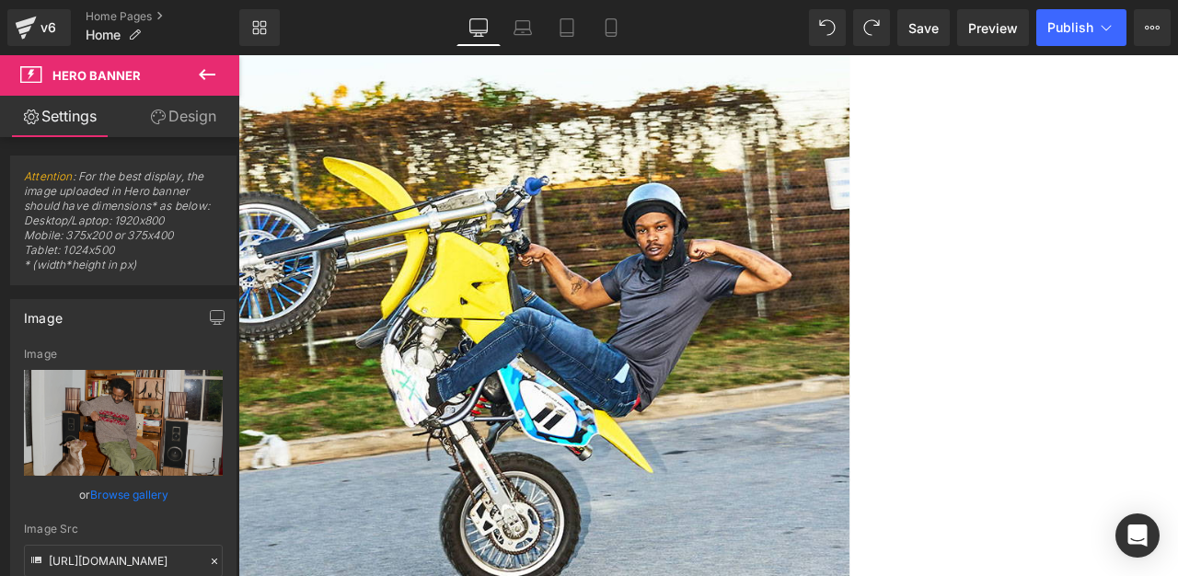
click at [140, 492] on link "Browse gallery" at bounding box center [129, 495] width 78 height 32
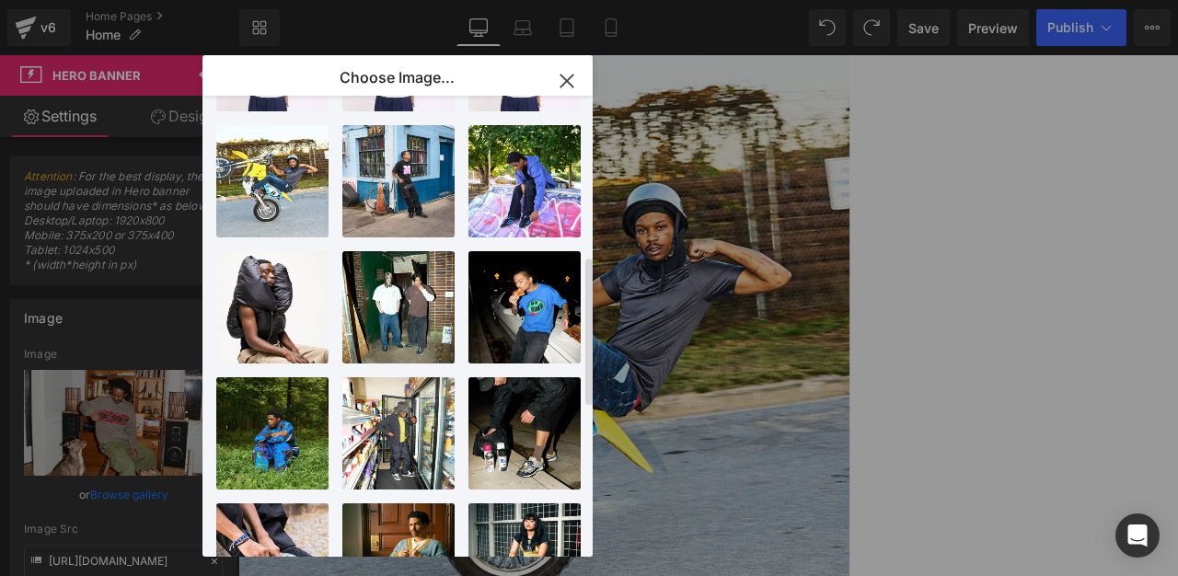
scroll to position [507, 0]
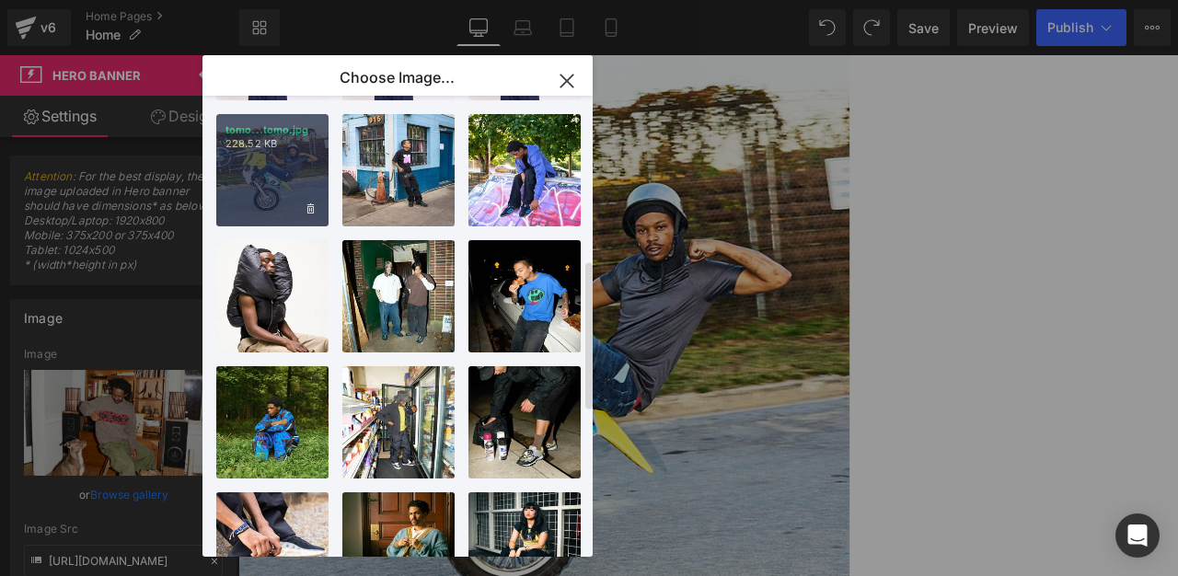
click at [289, 186] on div "tomo...tomo.jpg 228.52 KB" at bounding box center [272, 170] width 112 height 112
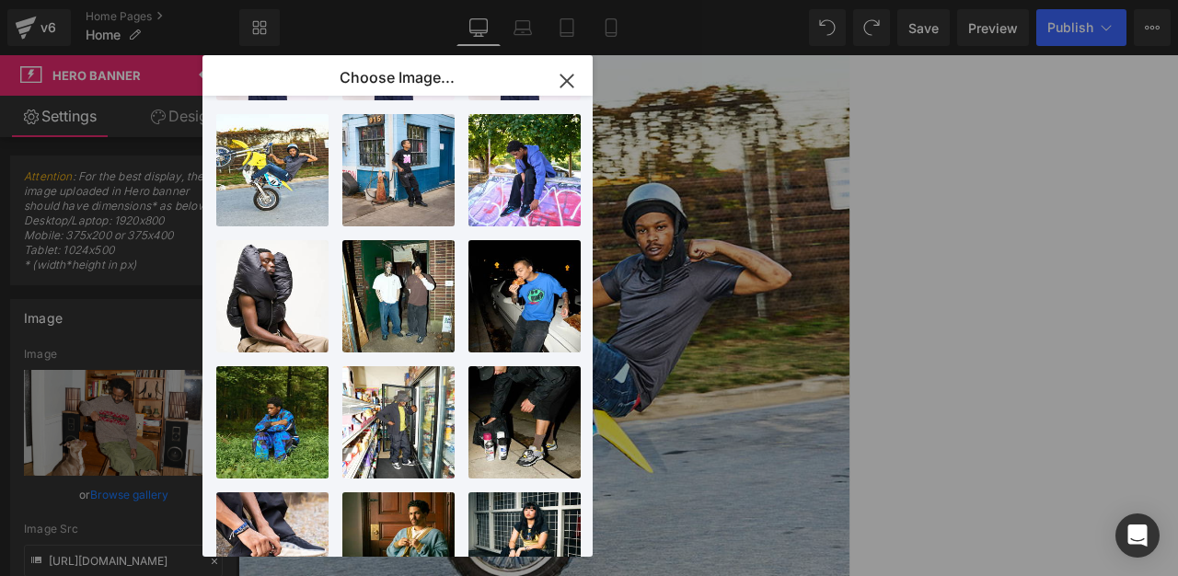
type input "[URL][DOMAIN_NAME]"
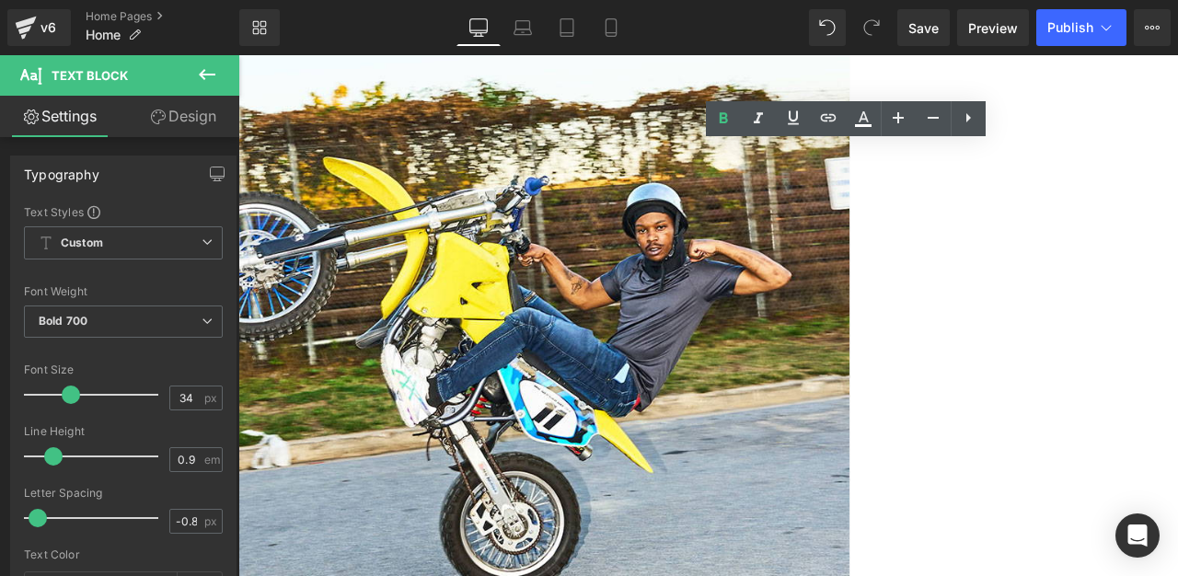
drag, startPoint x: 1105, startPoint y: 169, endPoint x: 628, endPoint y: 114, distance: 480.0
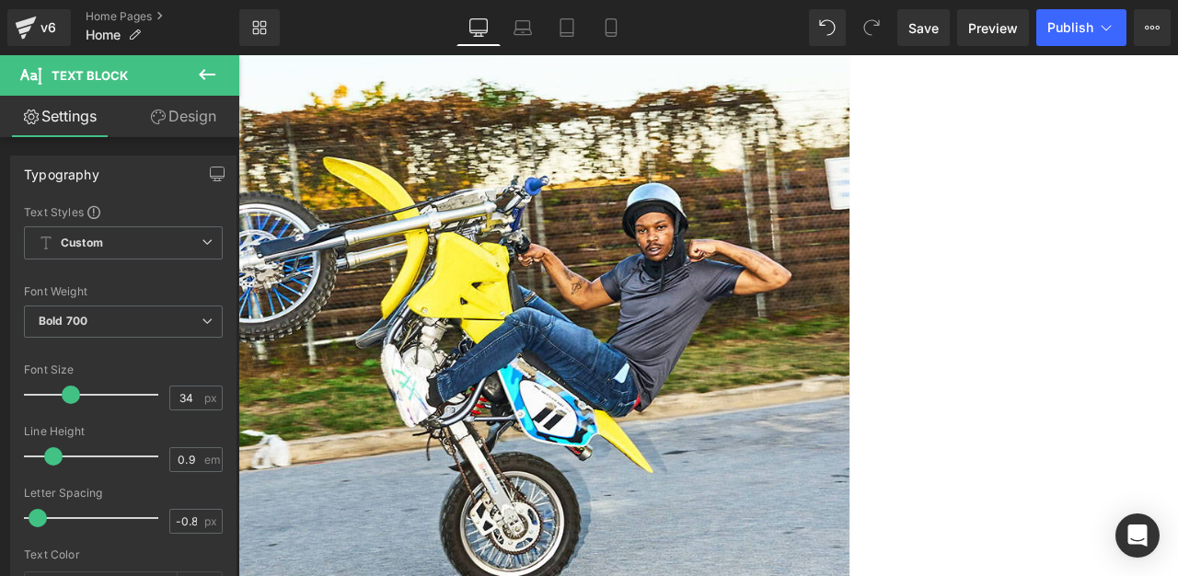
scroll to position [165, 0]
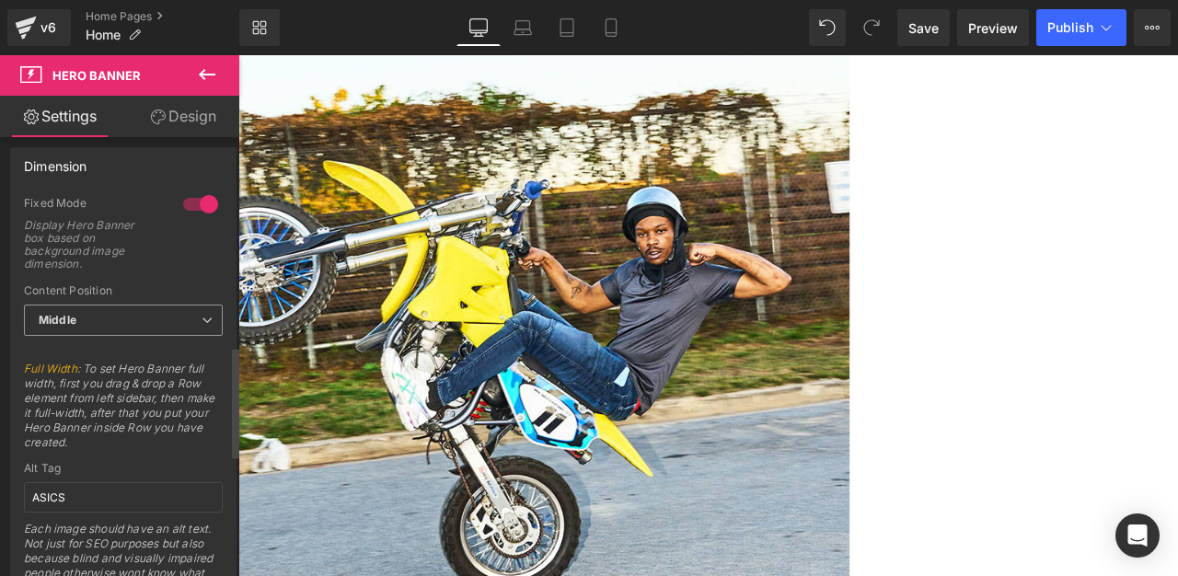
scroll to position [820, 0]
drag, startPoint x: 910, startPoint y: 469, endPoint x: 920, endPoint y: 474, distance: 10.3
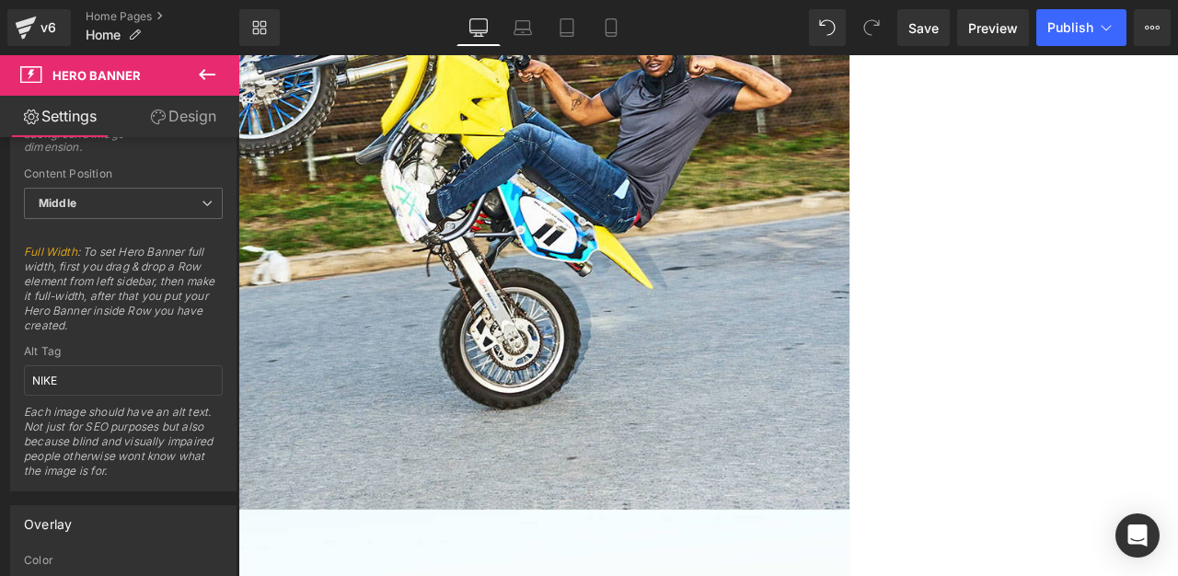
scroll to position [604, 0]
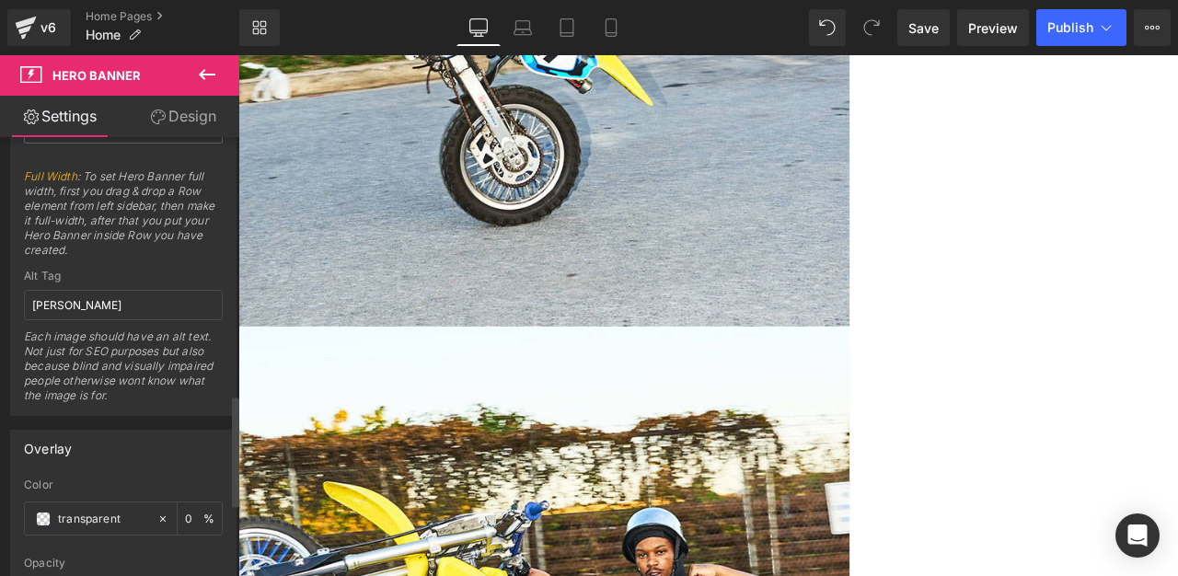
scroll to position [1013, 0]
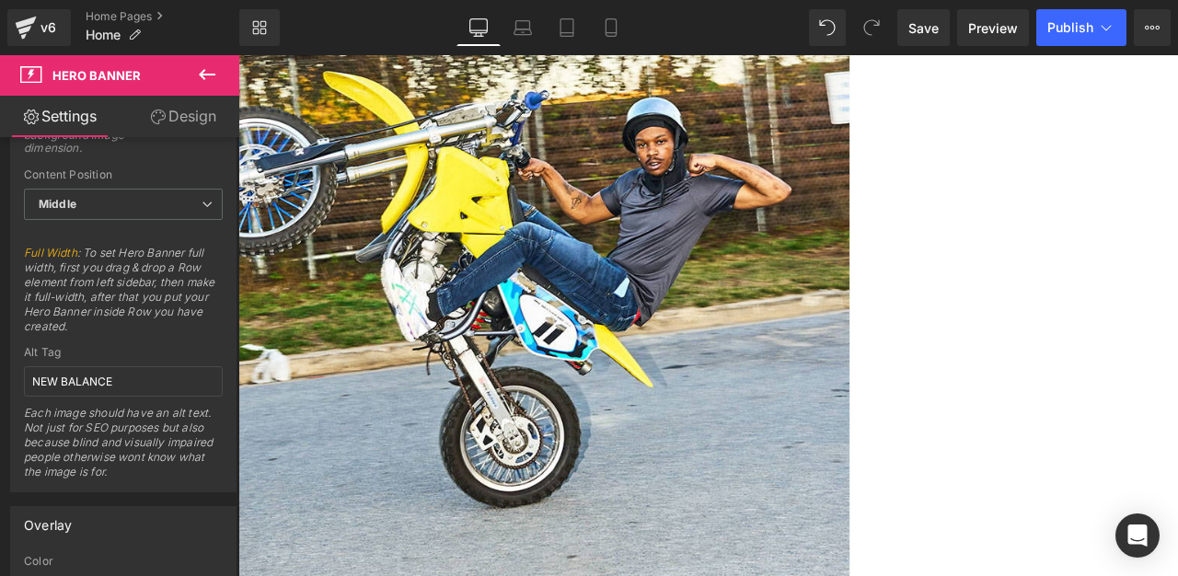
scroll to position [0, 0]
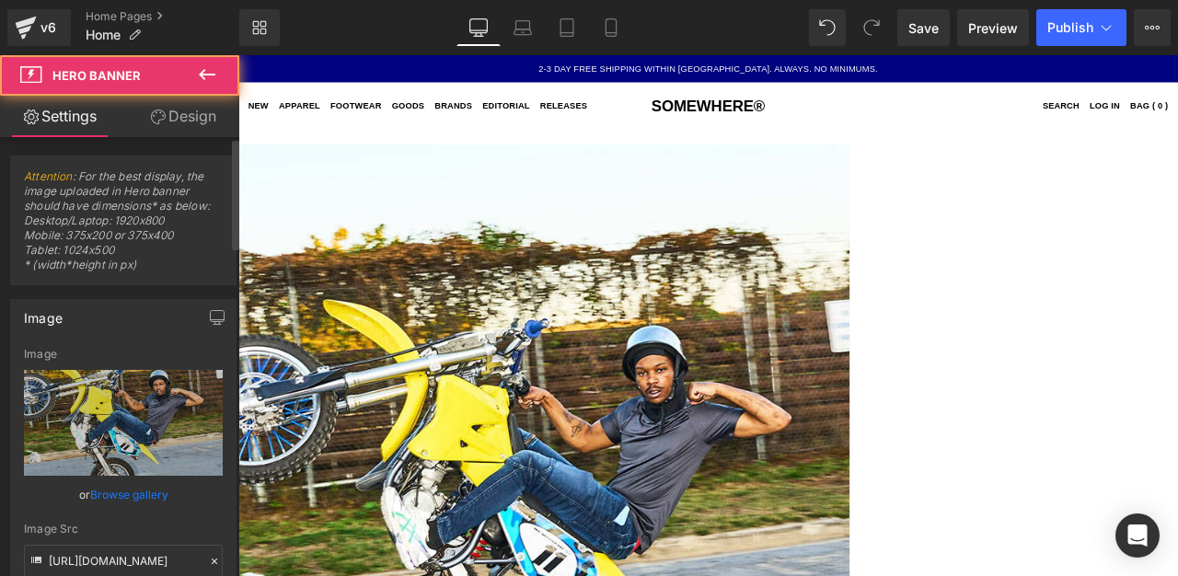
click at [121, 496] on link "Browse gallery" at bounding box center [129, 495] width 78 height 32
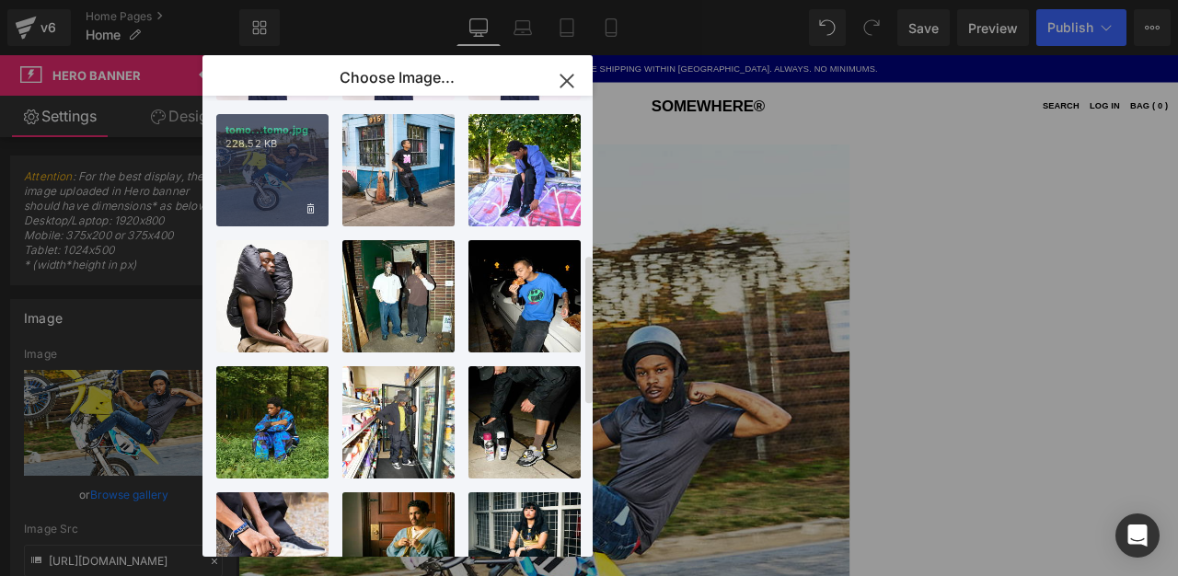
scroll to position [0, 0]
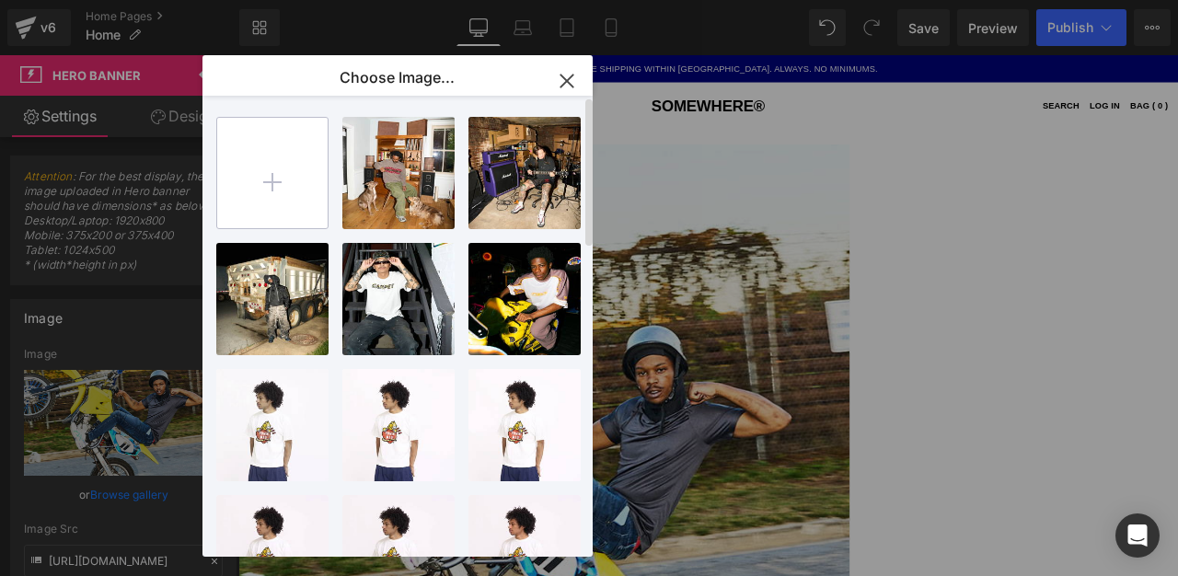
click at [261, 168] on input "file" at bounding box center [272, 173] width 110 height 110
type input "C:\fakepath\KID-SUPER.jpg"
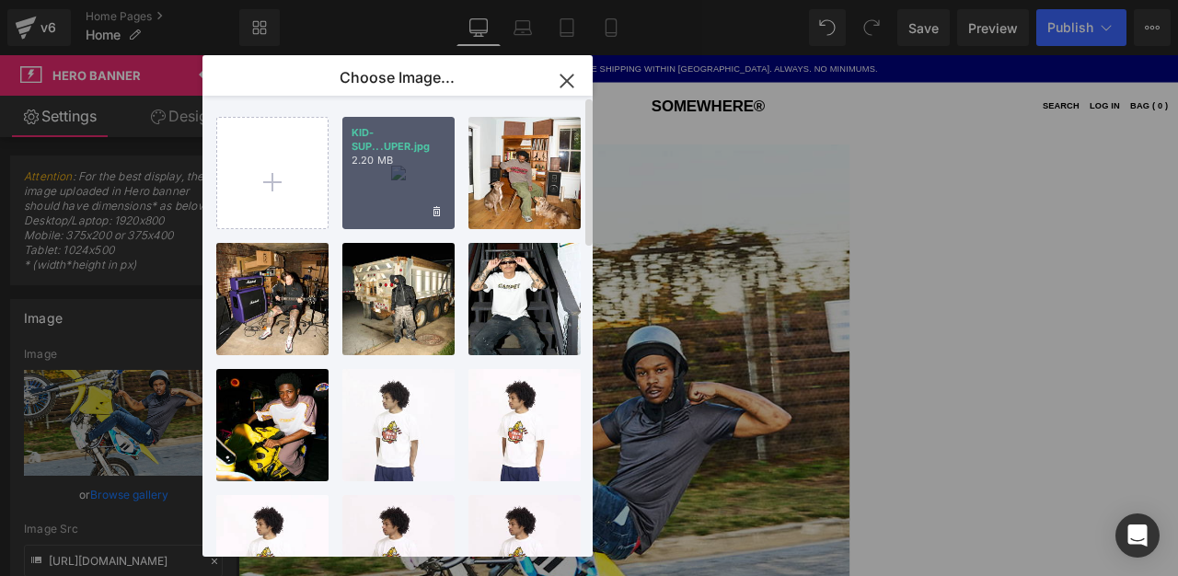
click at [394, 170] on div "KID-SUP...UPER.jpg 2.20 MB" at bounding box center [398, 173] width 112 height 112
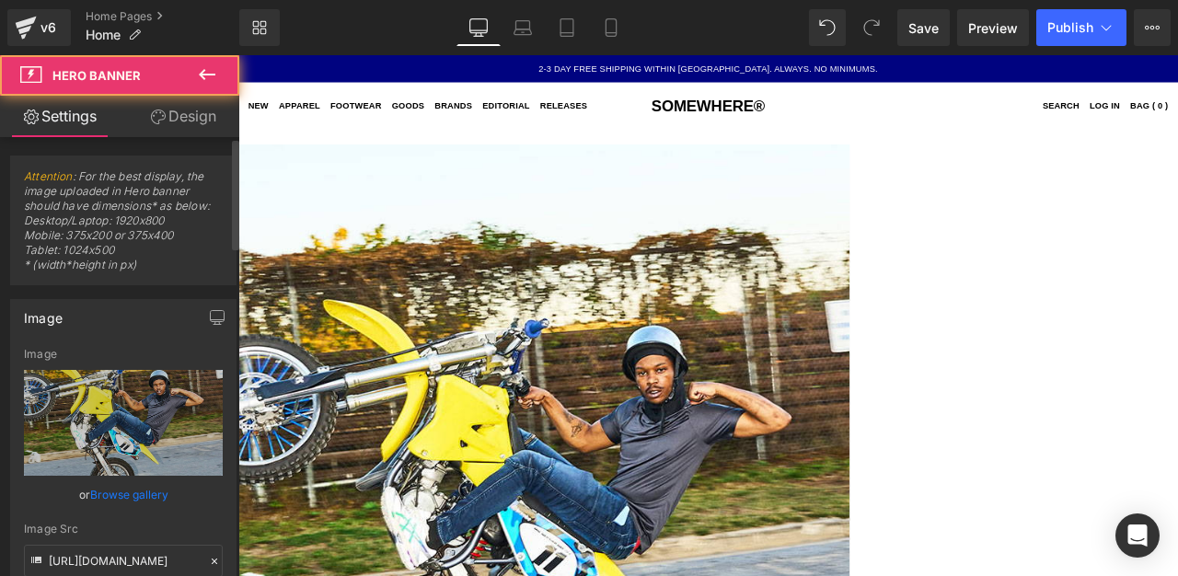
click at [122, 495] on link "Browse gallery" at bounding box center [129, 495] width 78 height 32
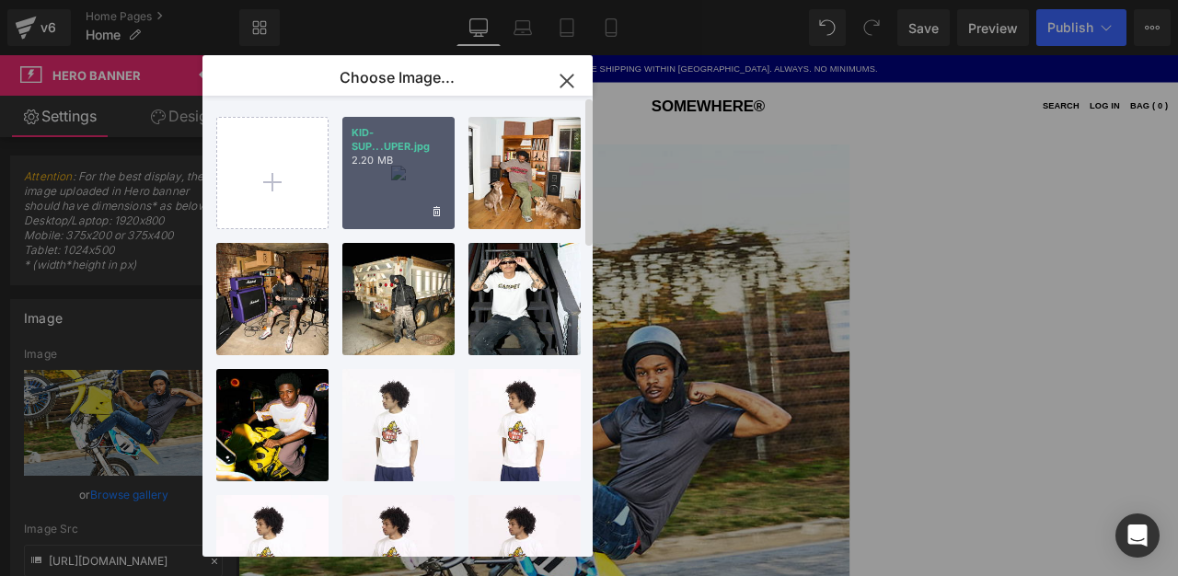
click at [376, 207] on div "KID-SUP...UPER.jpg 2.20 MB" at bounding box center [398, 173] width 112 height 112
type input "[URL][DOMAIN_NAME]"
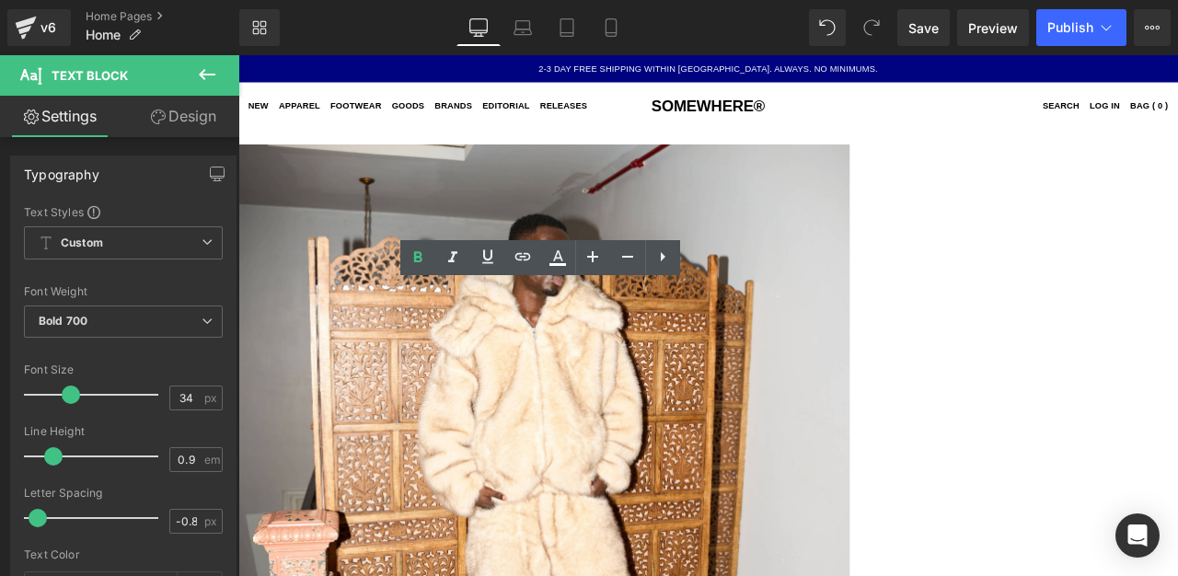
drag, startPoint x: 701, startPoint y: 365, endPoint x: 368, endPoint y: 231, distance: 358.5
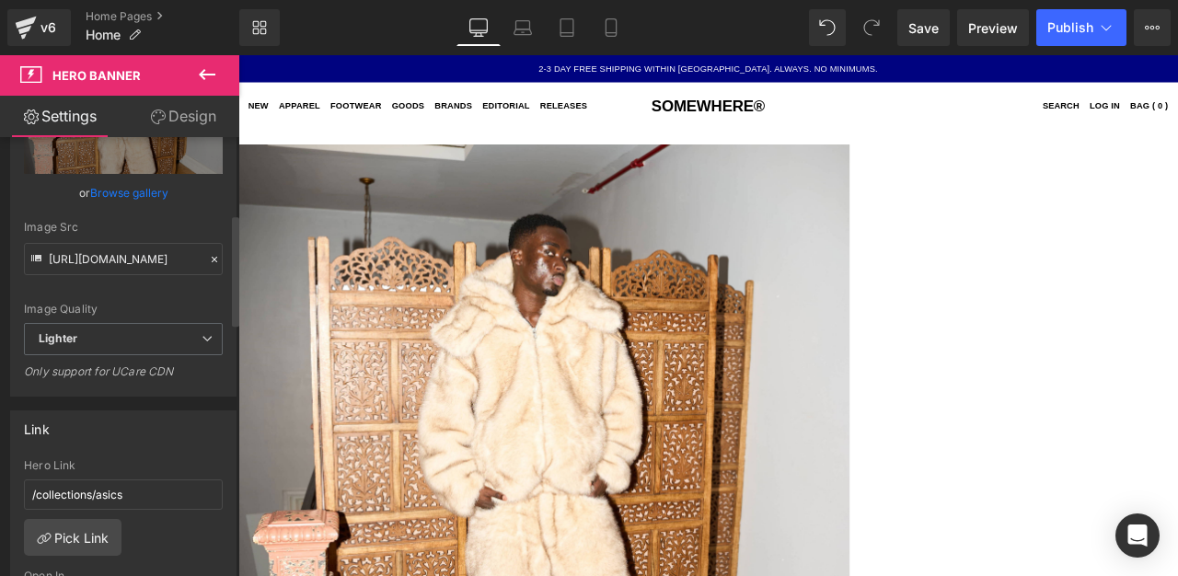
scroll to position [501, 0]
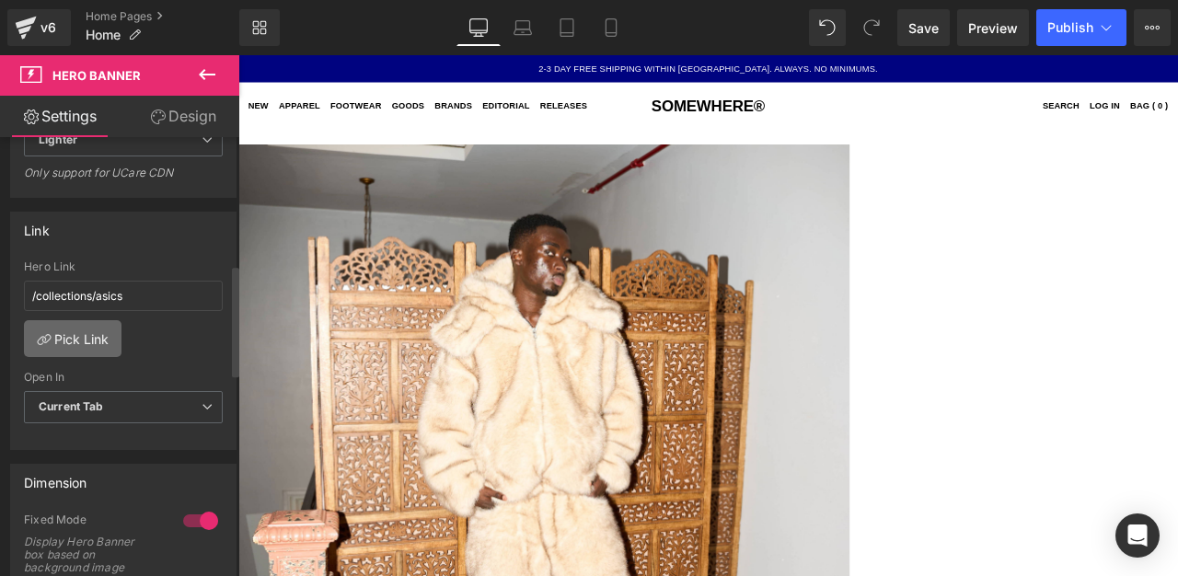
click at [92, 350] on link "Pick Link" at bounding box center [73, 338] width 98 height 37
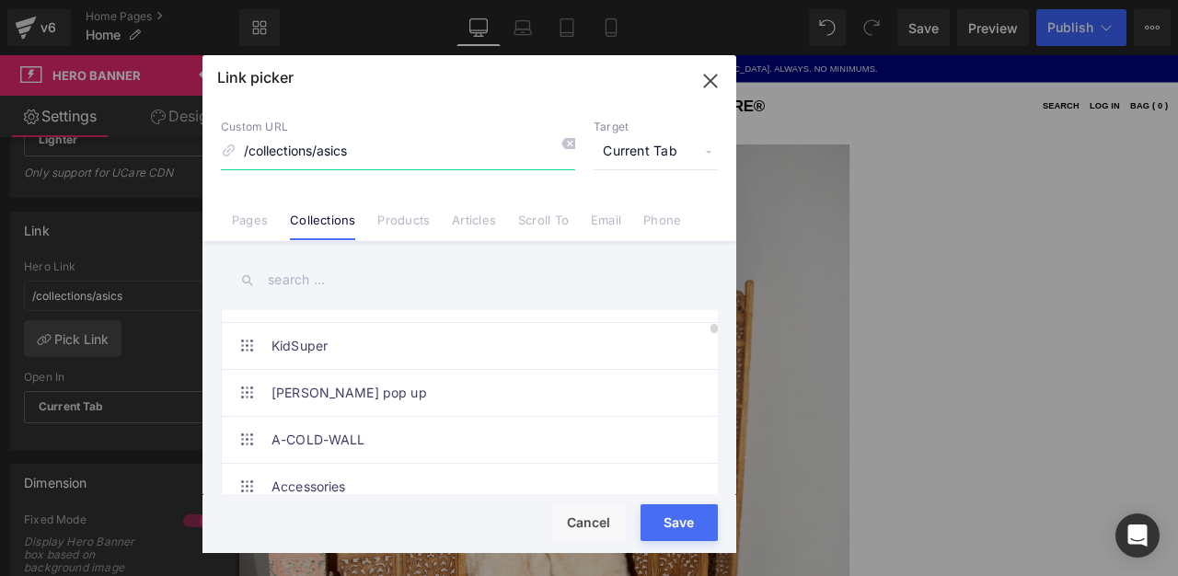
scroll to position [348, 0]
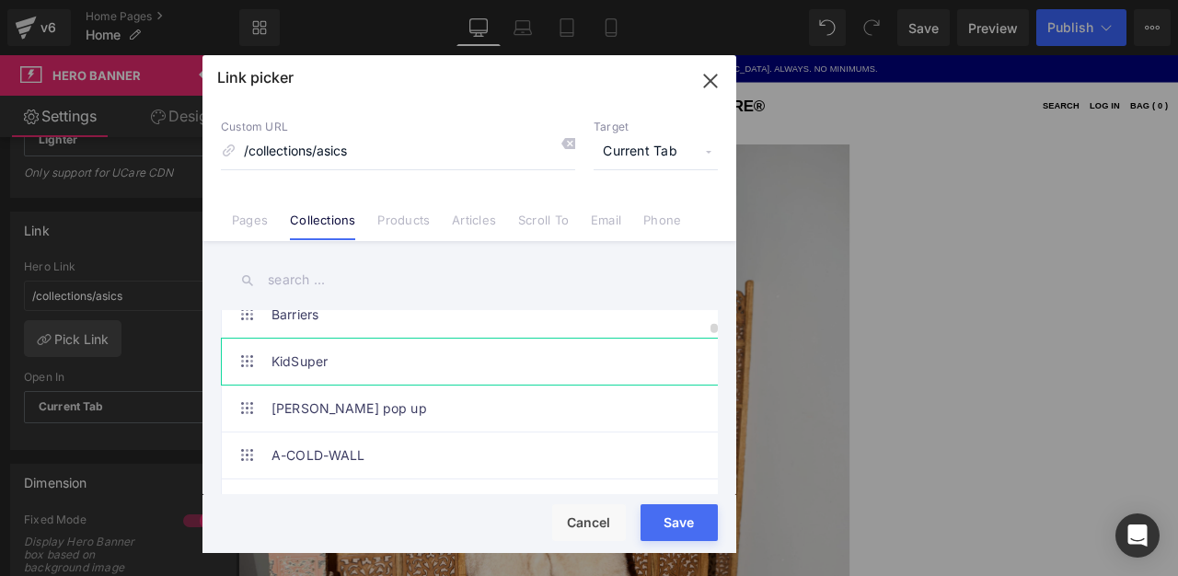
click at [476, 367] on link "KidSuper" at bounding box center [474, 362] width 405 height 46
type input "/collections/kidsuper"
click at [685, 528] on button "Save" at bounding box center [679, 522] width 77 height 37
type input "/collections/kidsuper"
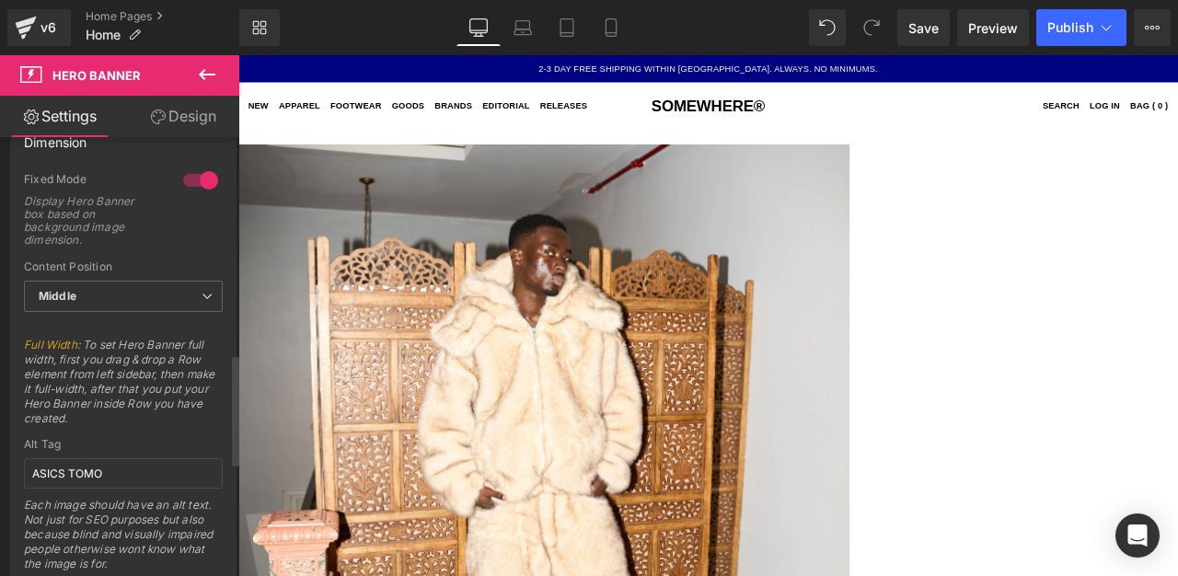
scroll to position [896, 0]
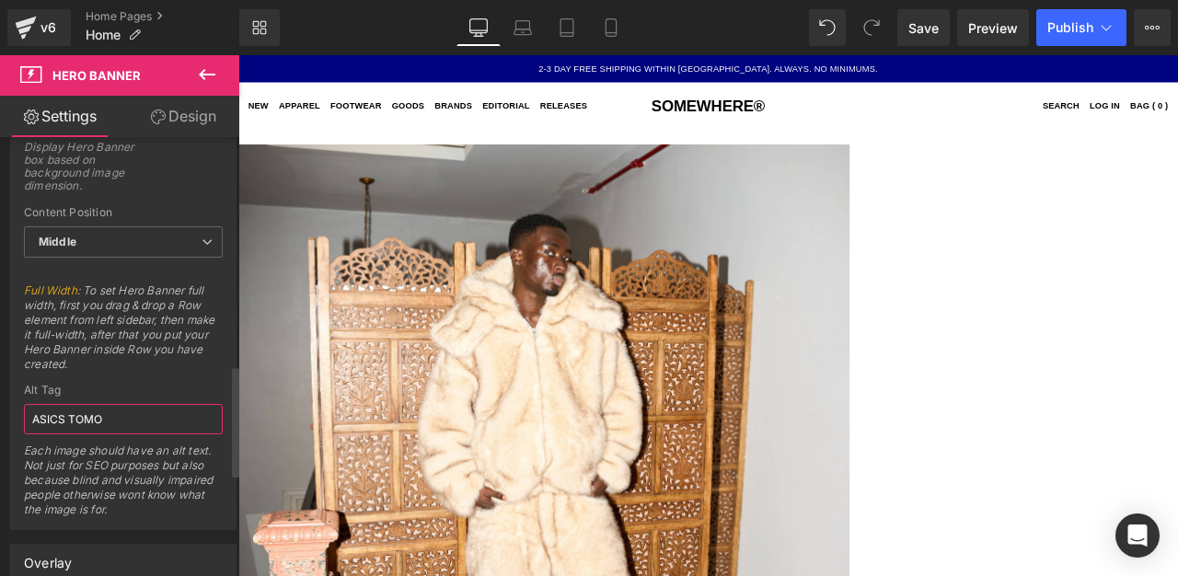
drag, startPoint x: 145, startPoint y: 411, endPoint x: 0, endPoint y: 339, distance: 162.6
click at [0, 342] on div "Dimension 1 Fixed Mode Display Hero Banner box based on background image dimens…" at bounding box center [124, 293] width 248 height 476
drag, startPoint x: 158, startPoint y: 423, endPoint x: 0, endPoint y: 358, distance: 171.3
click at [0, 360] on div "Dimension 1 Fixed Mode Display Hero Banner box based on background image dimens…" at bounding box center [124, 293] width 248 height 476
type input "KID SUPER"
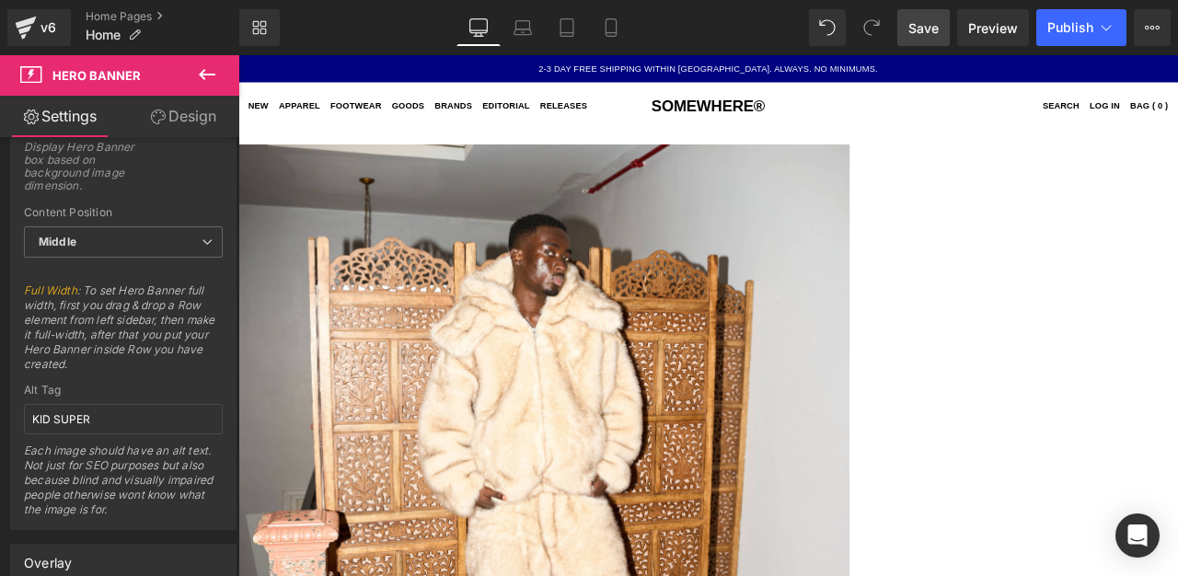
click at [921, 23] on span "Save" at bounding box center [924, 27] width 30 height 19
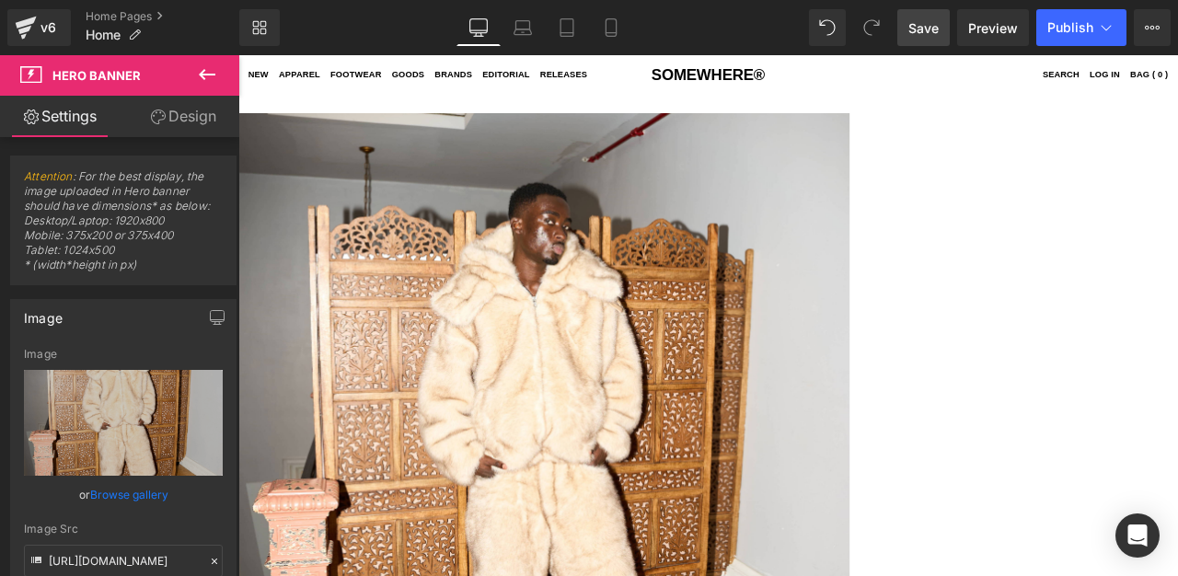
scroll to position [0, 0]
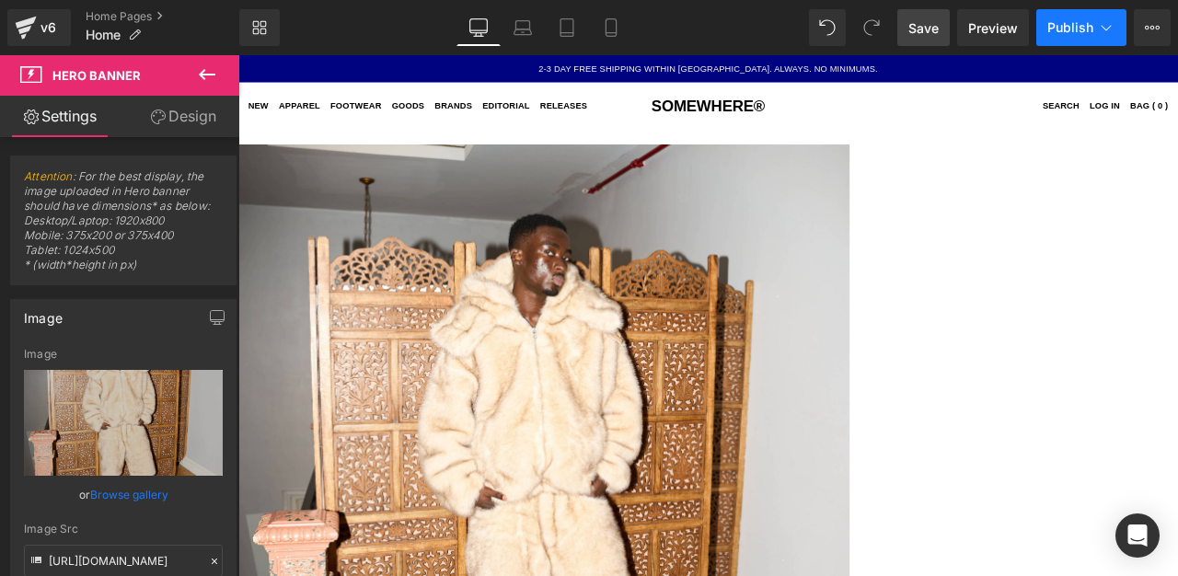
click at [1099, 37] on button "Publish" at bounding box center [1082, 27] width 90 height 37
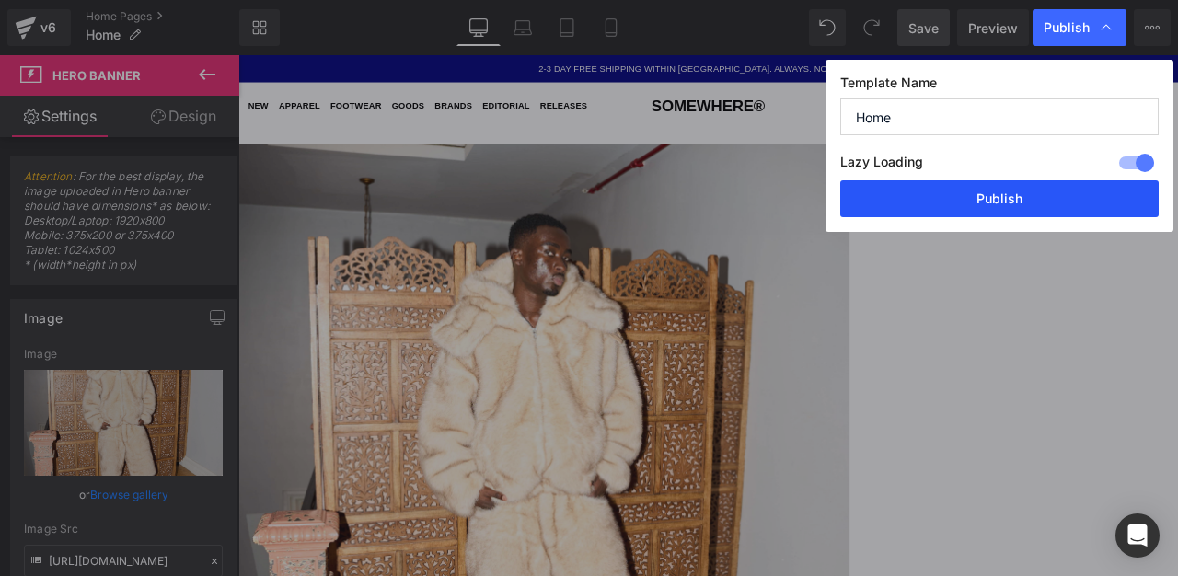
drag, startPoint x: 978, startPoint y: 192, endPoint x: 876, endPoint y: 164, distance: 105.2
click at [978, 192] on button "Publish" at bounding box center [999, 198] width 319 height 37
